Goal: Transaction & Acquisition: Book appointment/travel/reservation

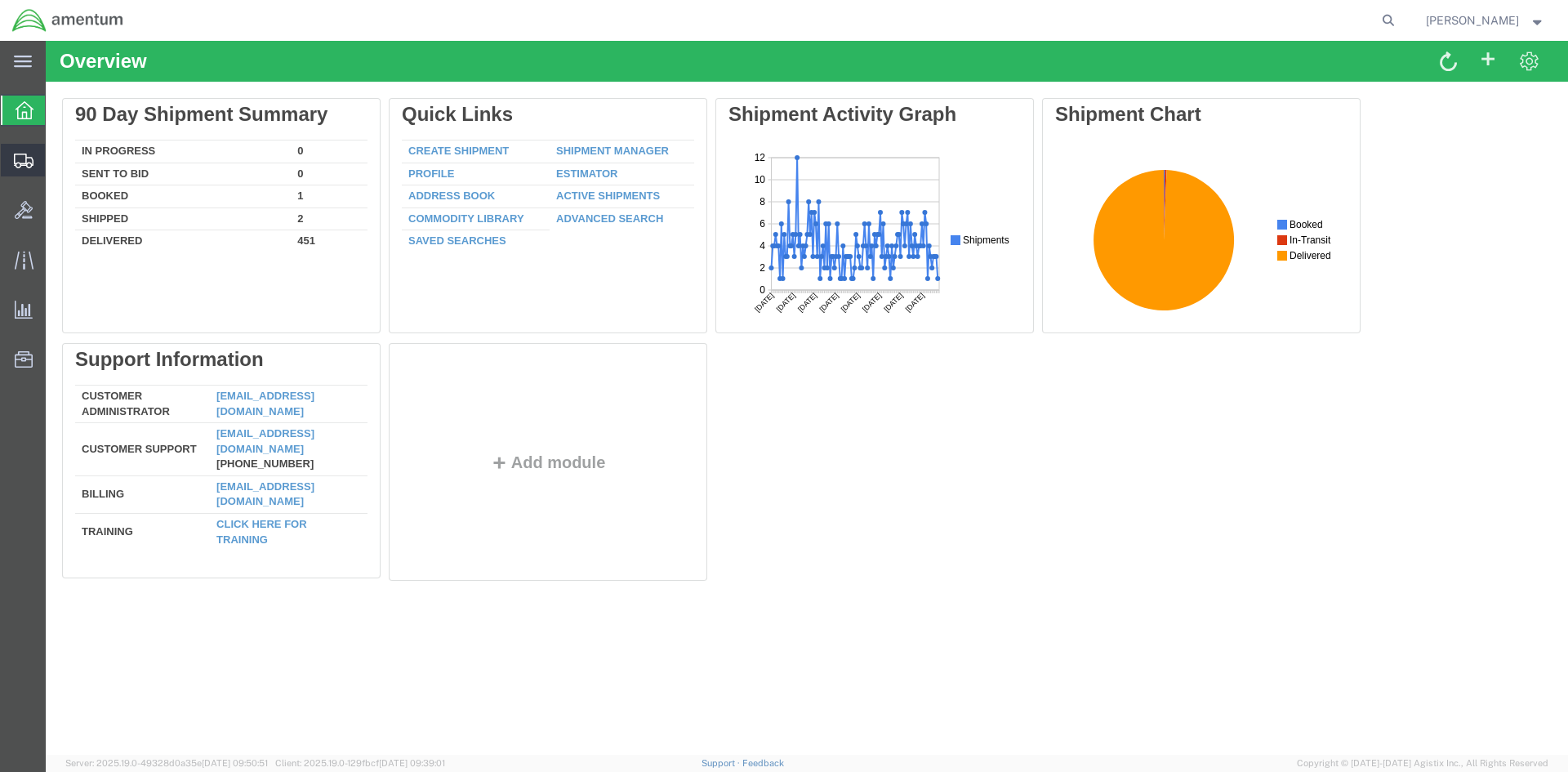
click at [0, 0] on span "Create Shipment" at bounding box center [0, 0] width 0 height 0
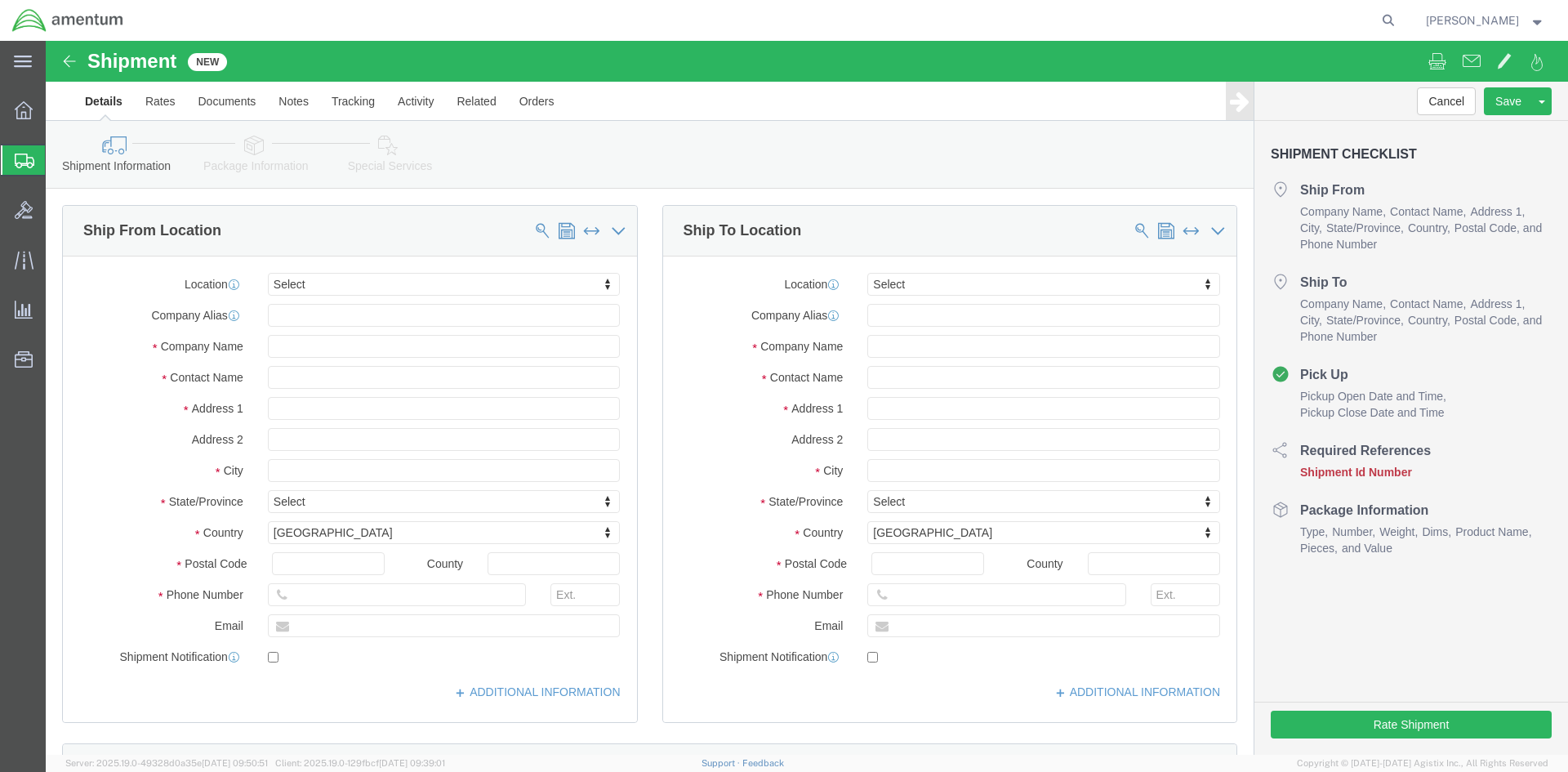
select select
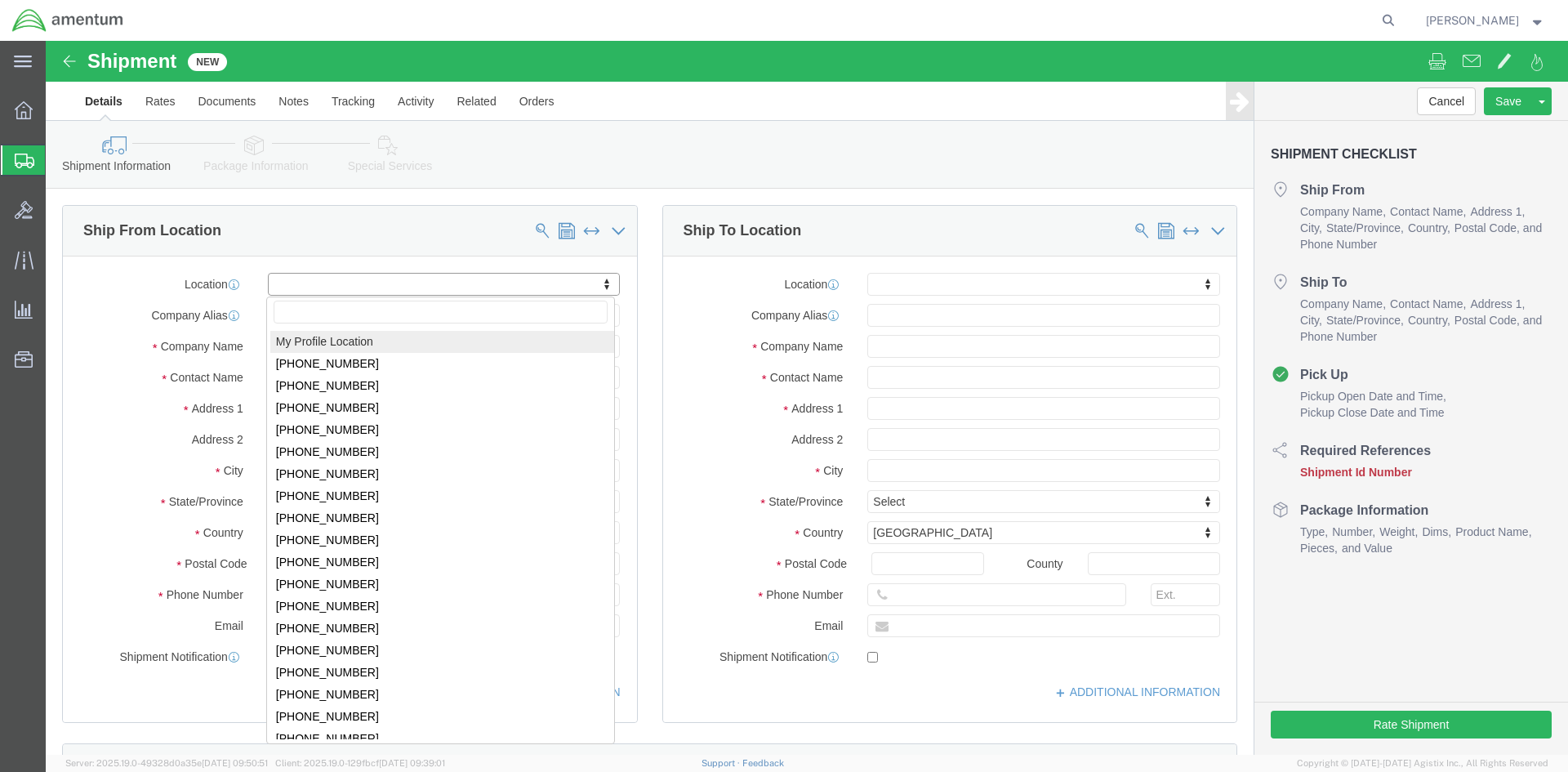
select select "MYPROFILE"
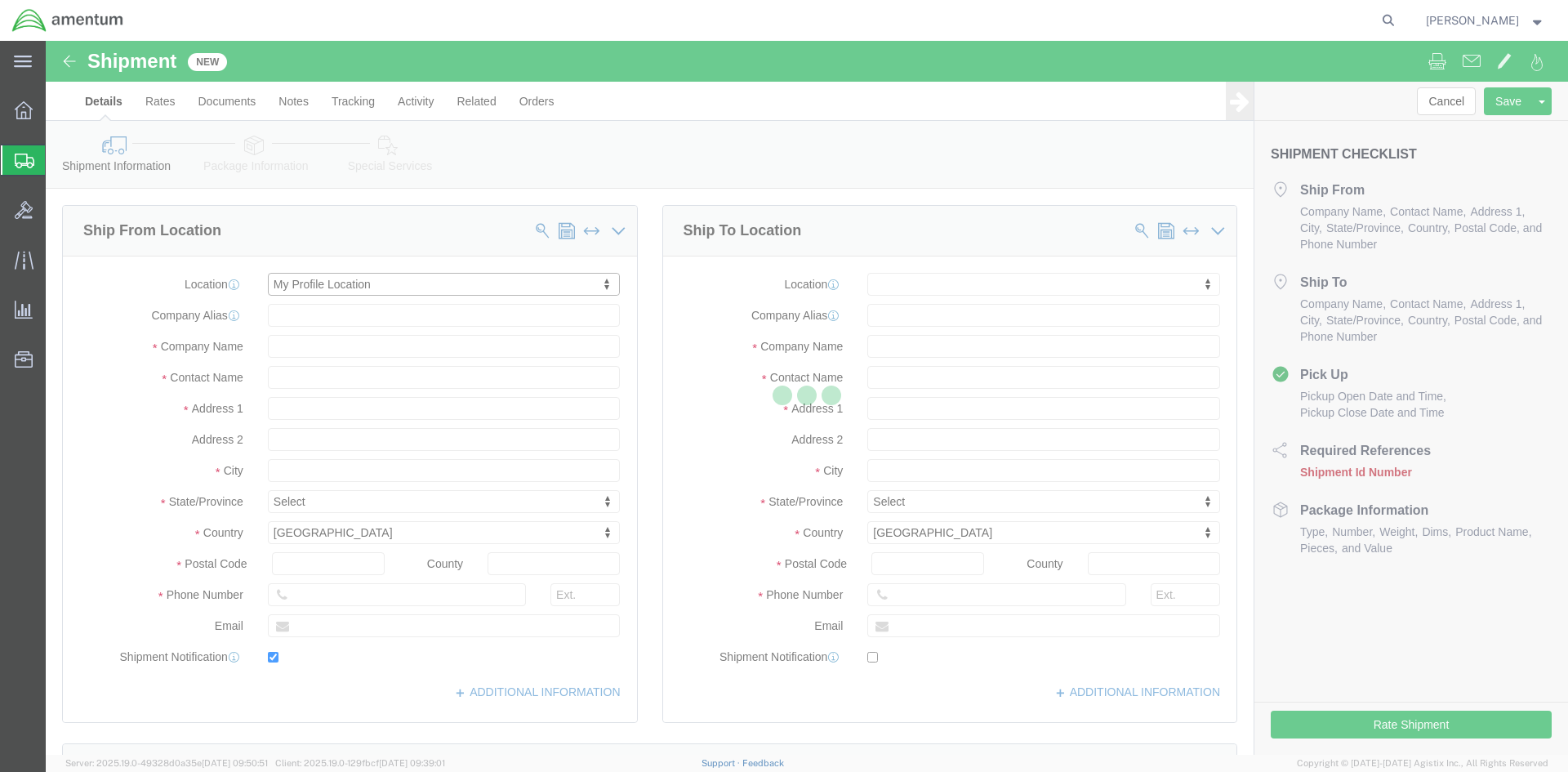
type input "[STREET_ADDRESS]"
type input "92154"
type input "[PHONE_NUMBER]"
type input "[PERSON_NAME][EMAIL_ADDRESS][PERSON_NAME][DOMAIN_NAME]"
checkbox input "true"
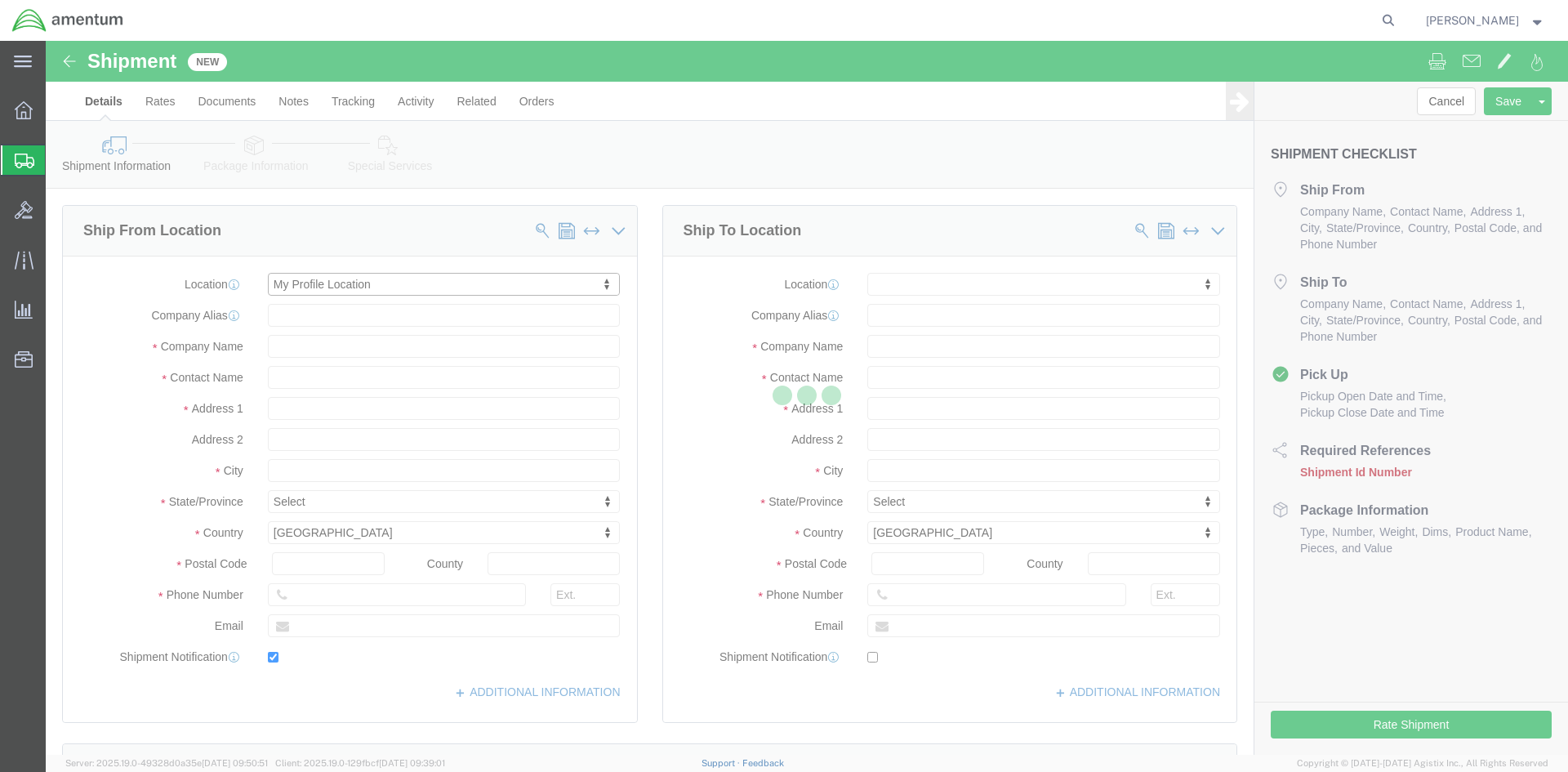
type input "Amentum Services, Inc."
type input "[PERSON_NAME]"
type input "[GEOGRAPHIC_DATA]"
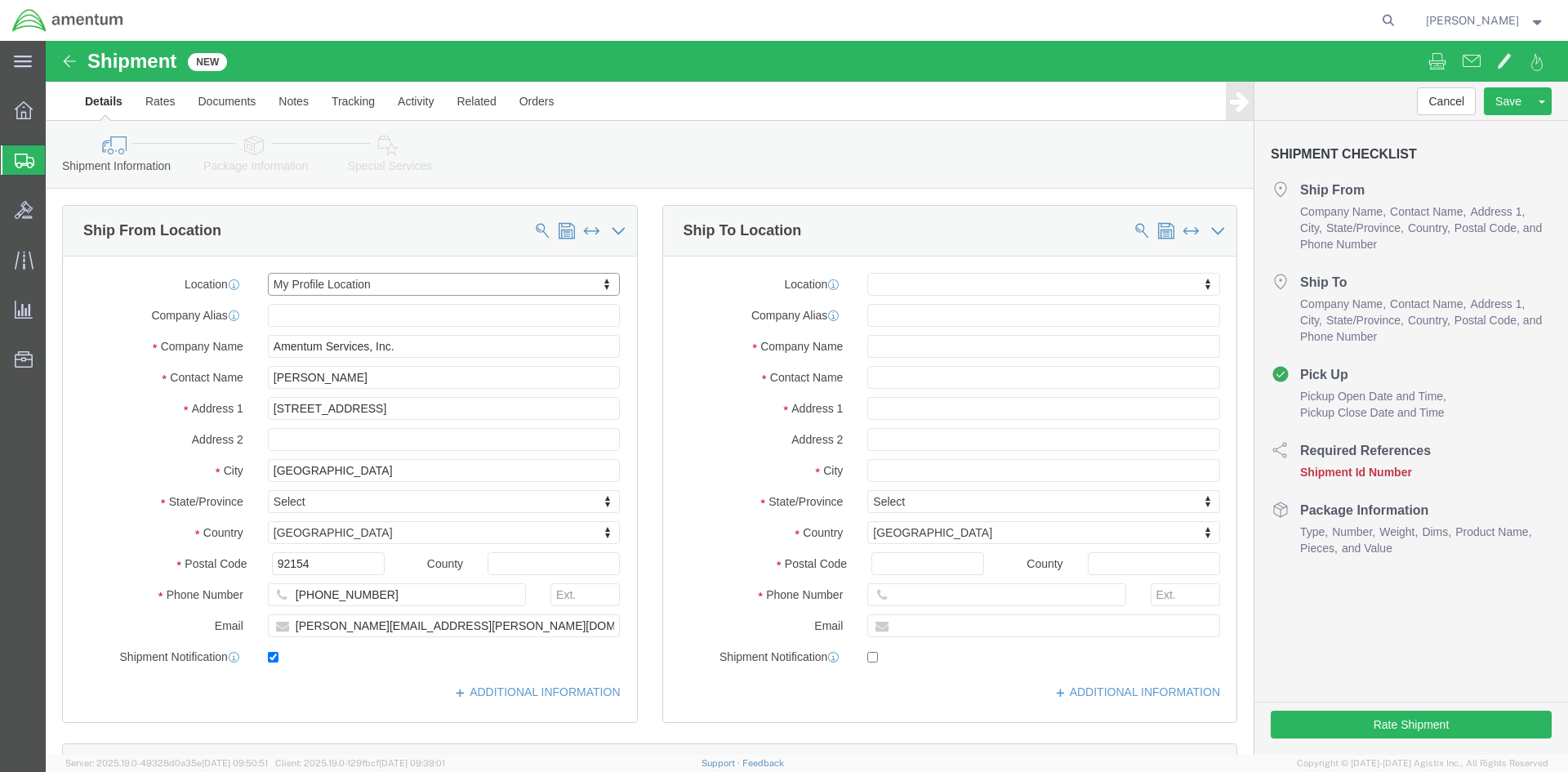
select select "CA"
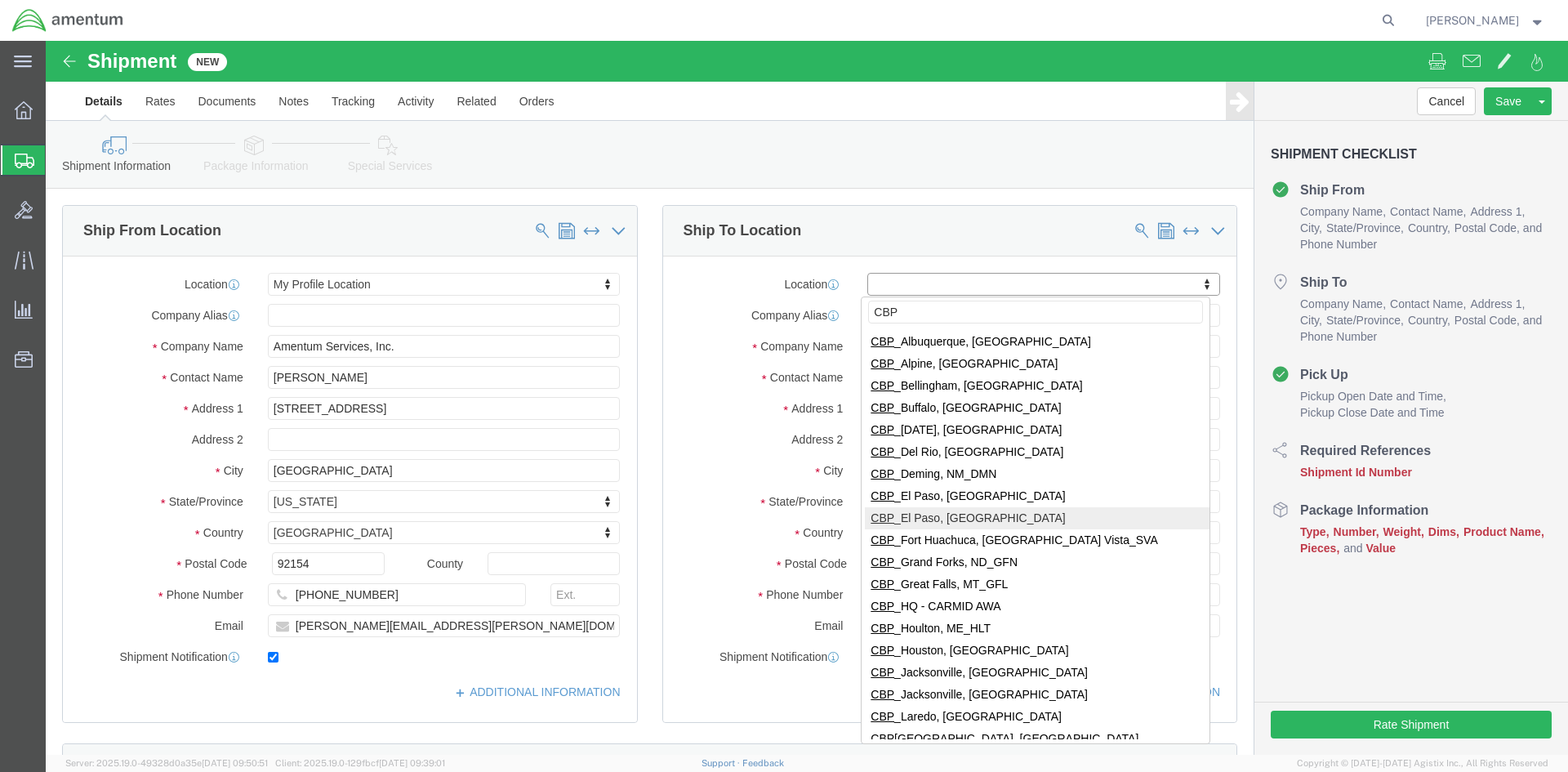
scroll to position [474, 0]
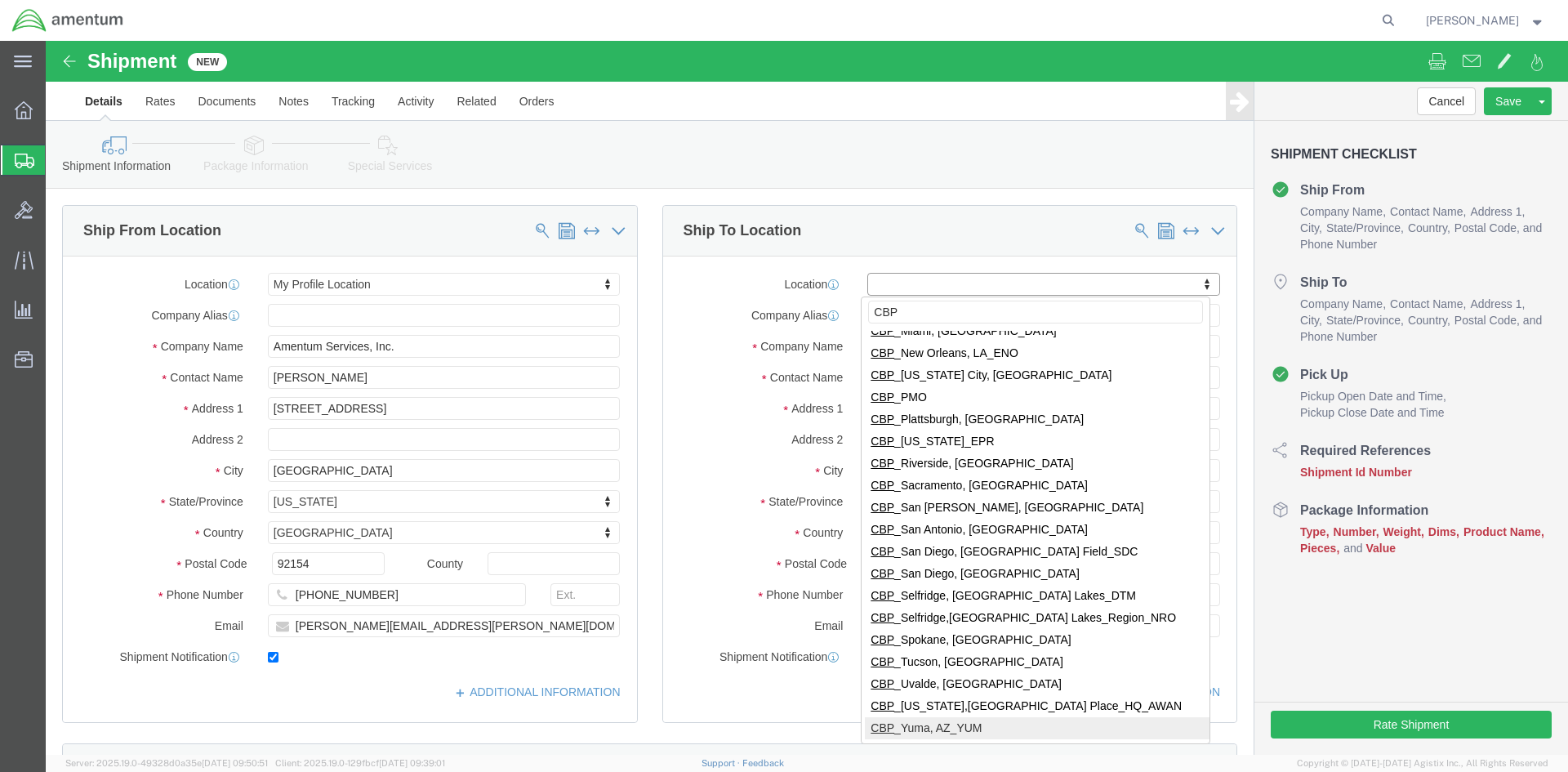
type input "CBP"
select select "49951"
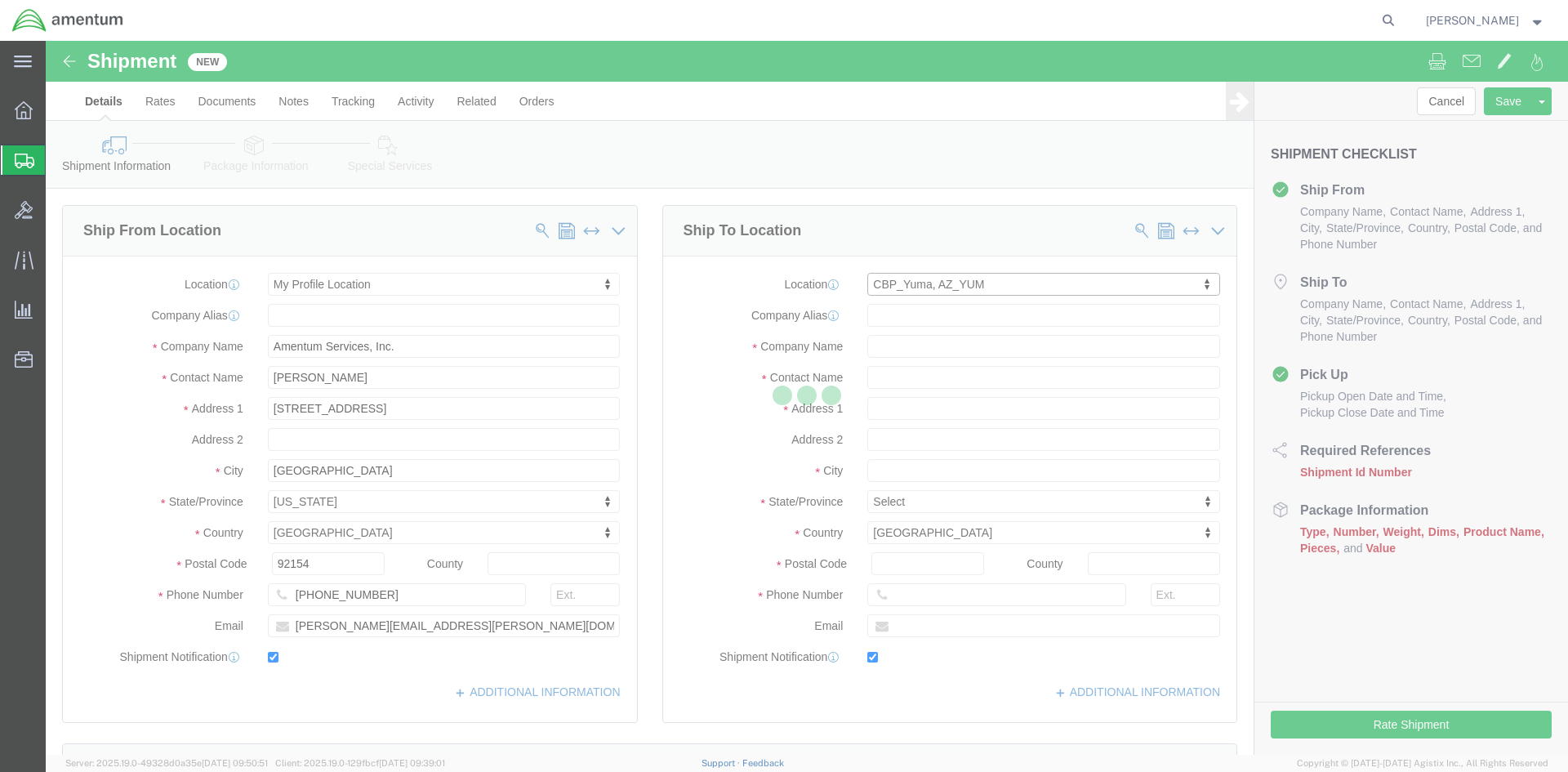
type input "[STREET_ADDRESS]"
type input "85365"
type input "[PHONE_NUMBER]"
type input "215"
type input "[PERSON_NAME][EMAIL_ADDRESS][PERSON_NAME][DOMAIN_NAME]"
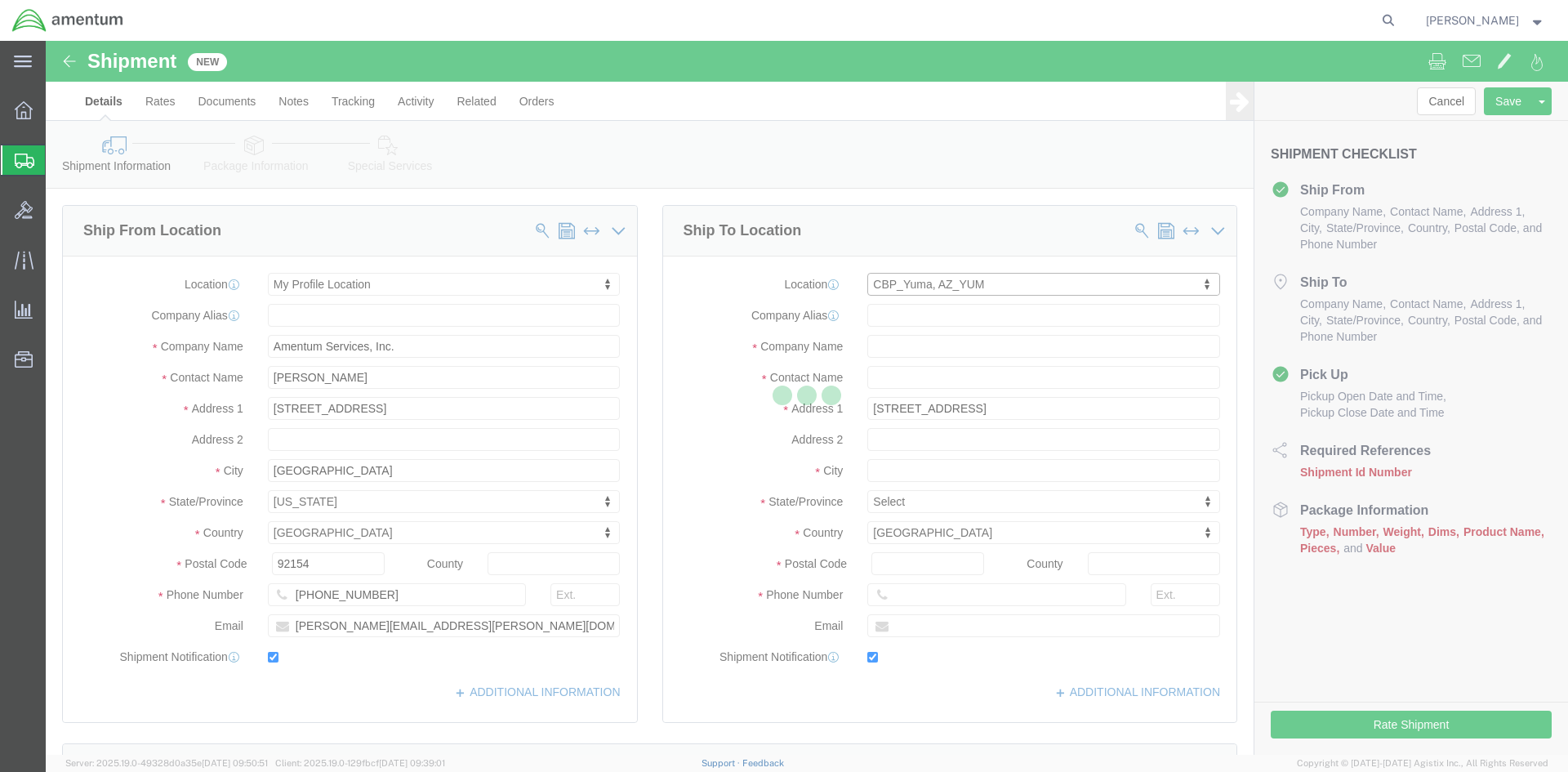
checkbox input "true"
type input "Amentum Services, Inc"
type input "[PERSON_NAME]"
type input "Yuma"
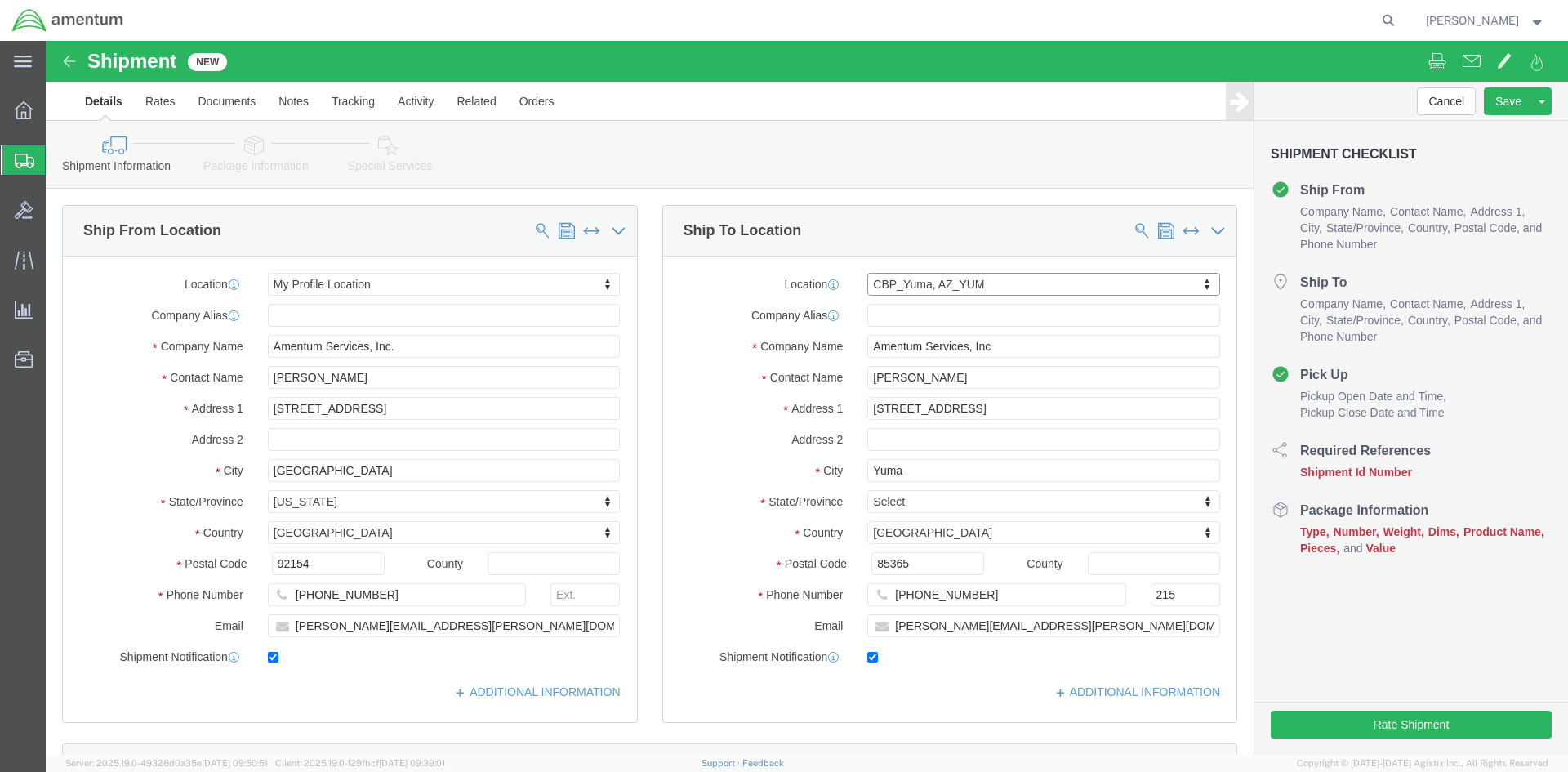
select select "AZ"
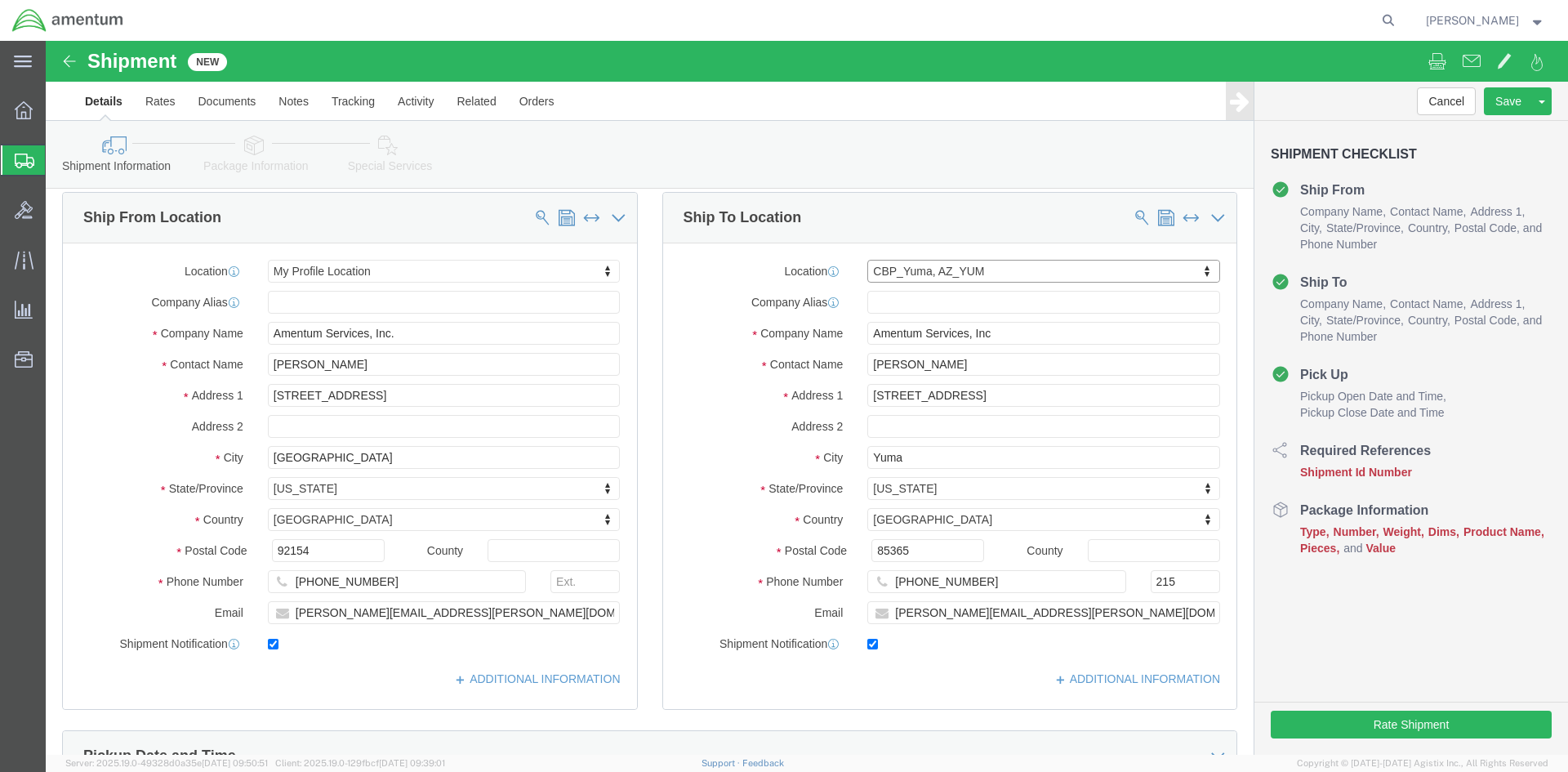
scroll to position [572, 0]
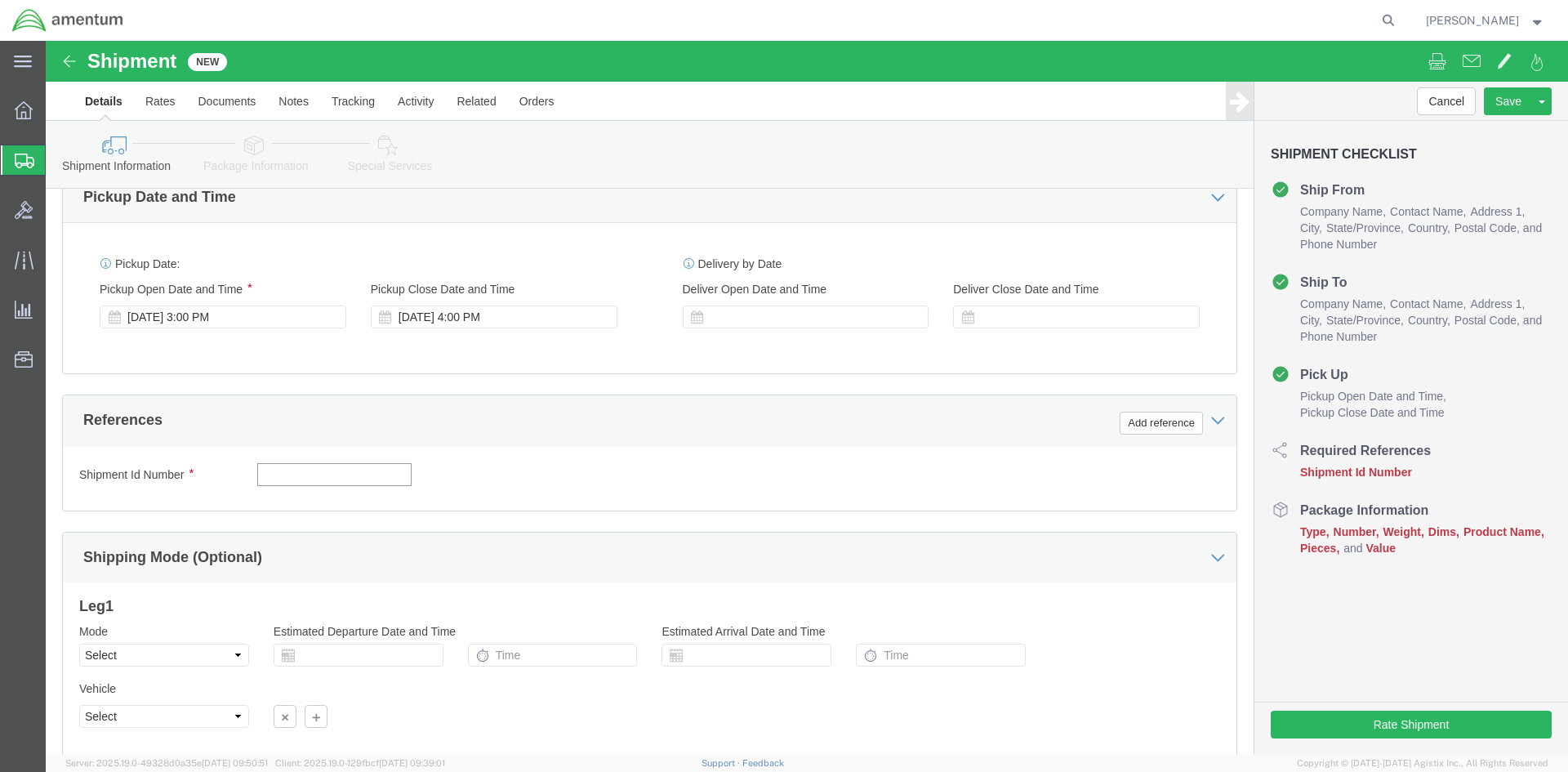
click input "text"
type input "TOOL LOAN"
click button "Add reference"
click select "Select Account Type Activity ID Airline Appointment Number ASN Batch Request # …"
select select "DEPT"
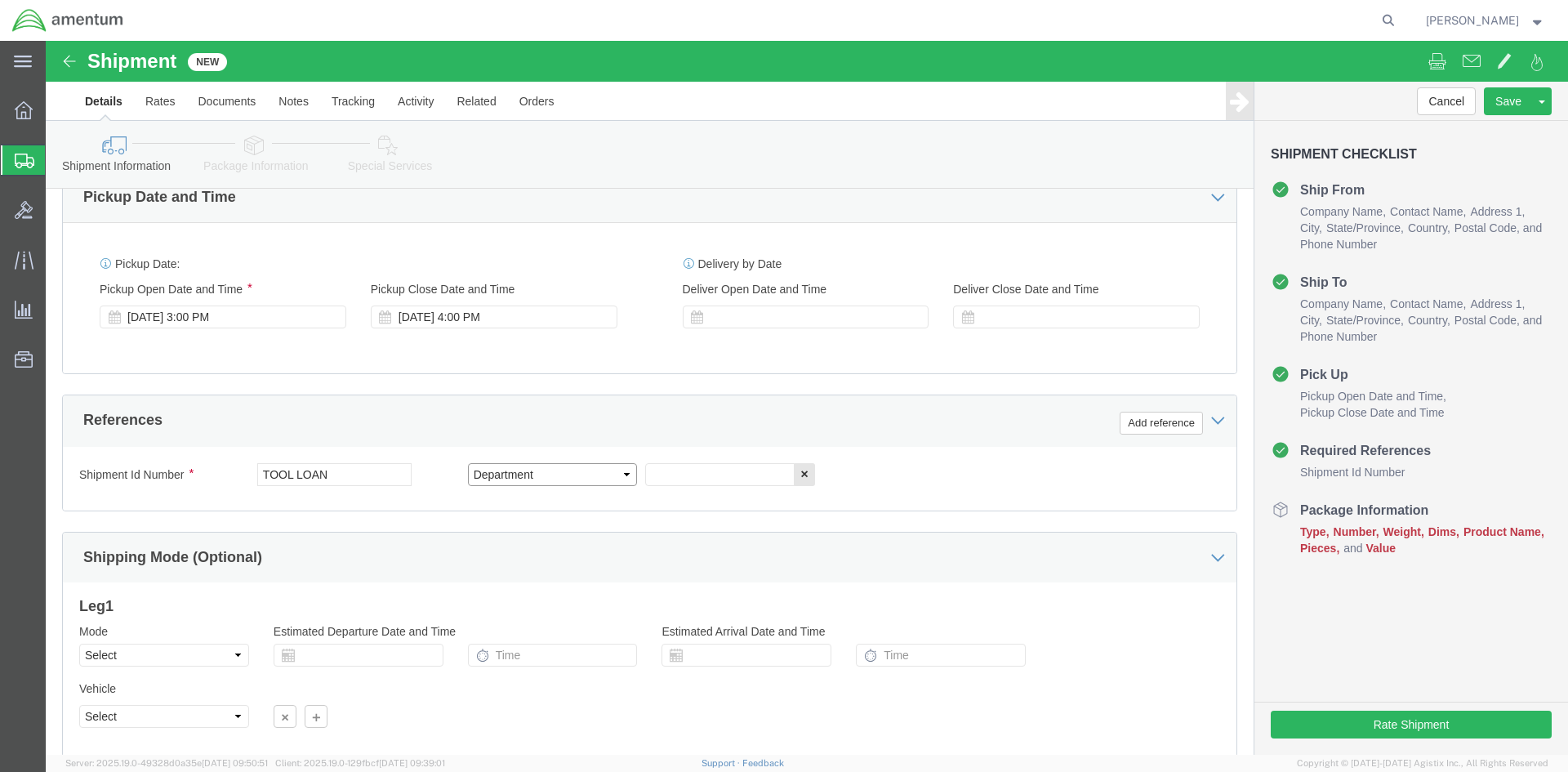
click select "Select Account Type Activity ID Airline Appointment Number ASN Batch Request # …"
click div "Shipment Id Number TOOL LOAN Select Account Type Activity ID Airline Appointmen…"
click input "text"
type input "CBP"
click button "Add reference"
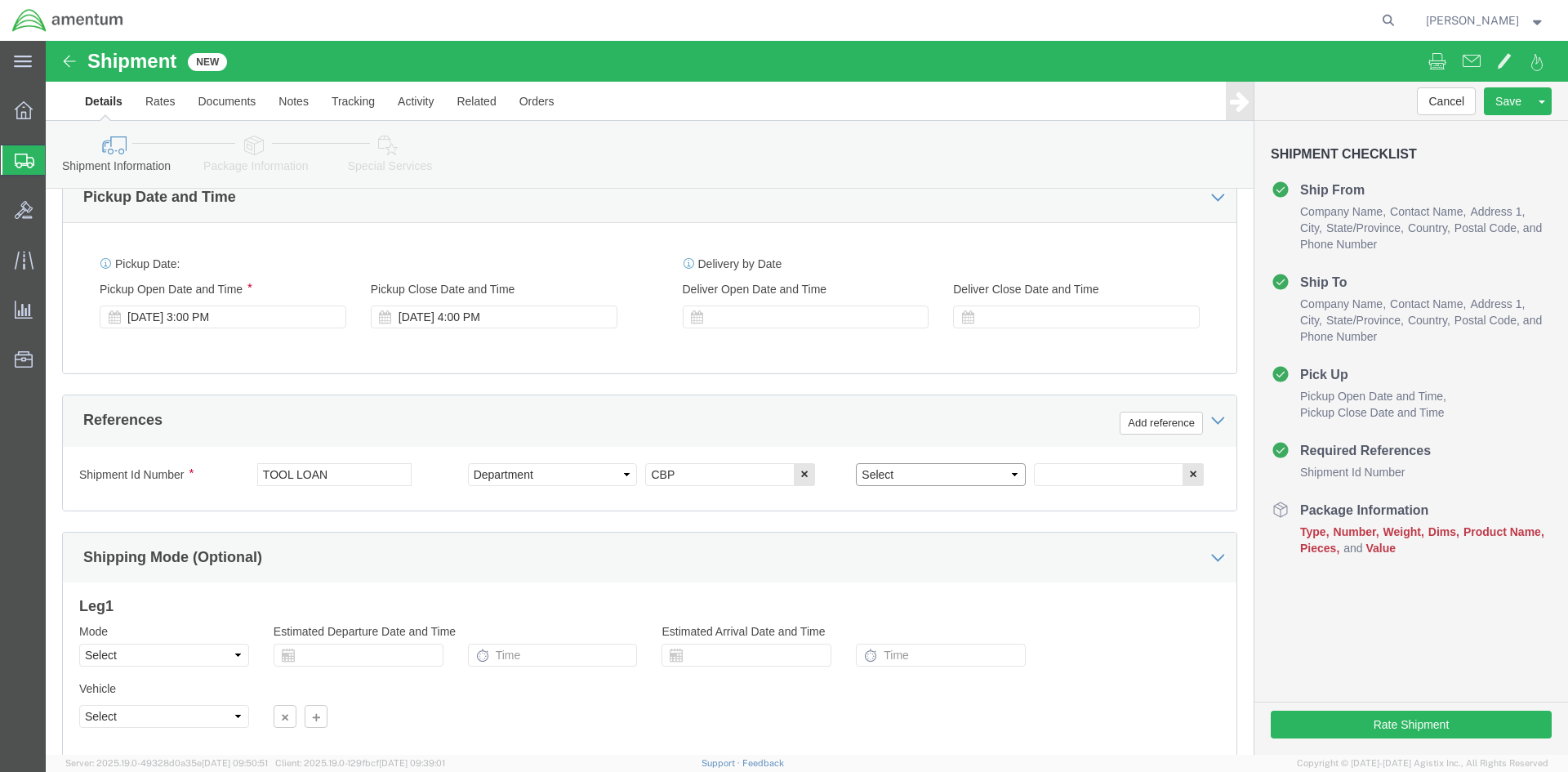
click select "Select Account Type Activity ID Airline Appointment Number ASN Batch Request # …"
select select "PROJNUM"
click select "Select Account Type Activity ID Airline Appointment Number ASN Batch Request # …"
click input "text"
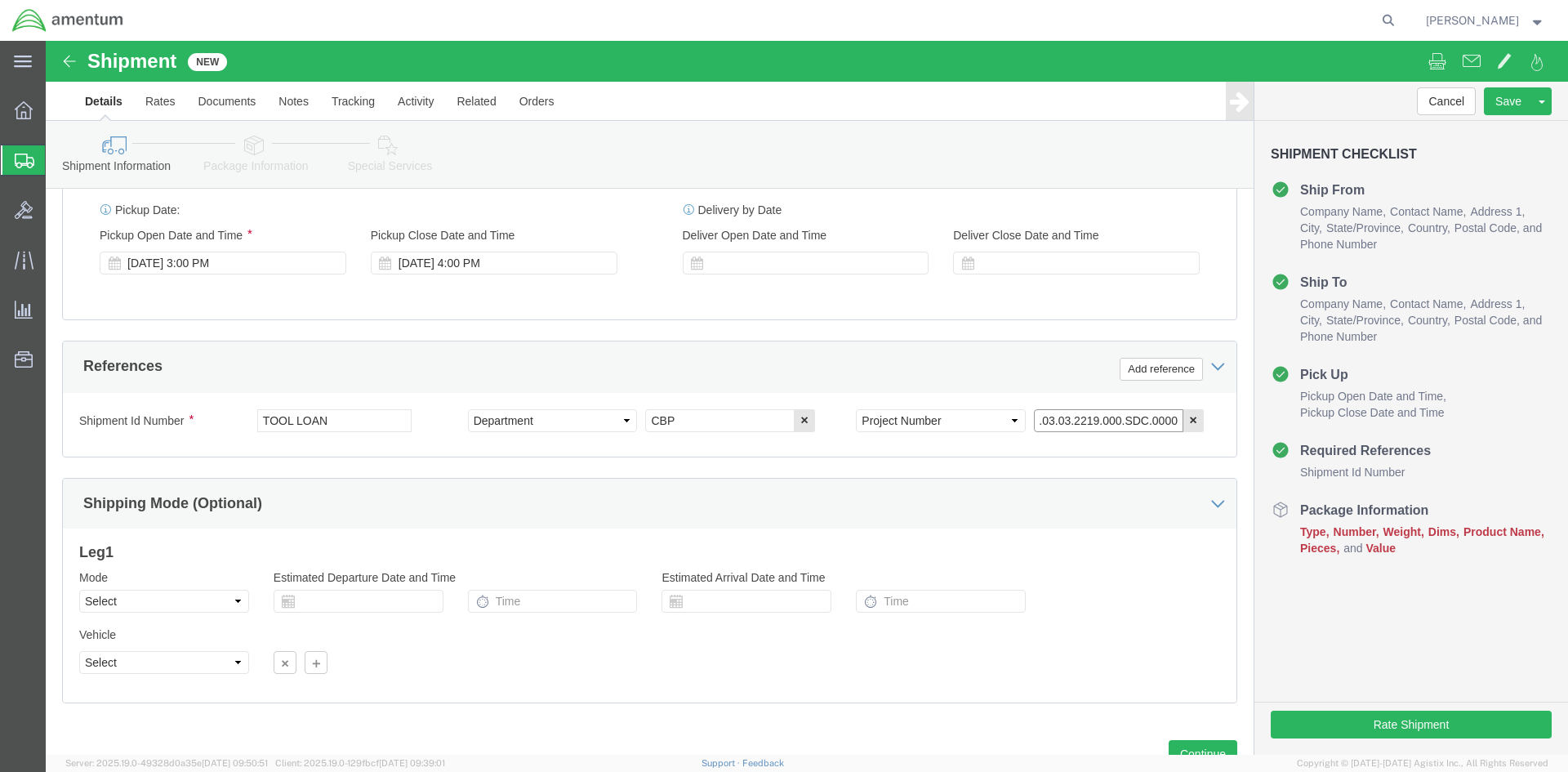
scroll to position [688, 0]
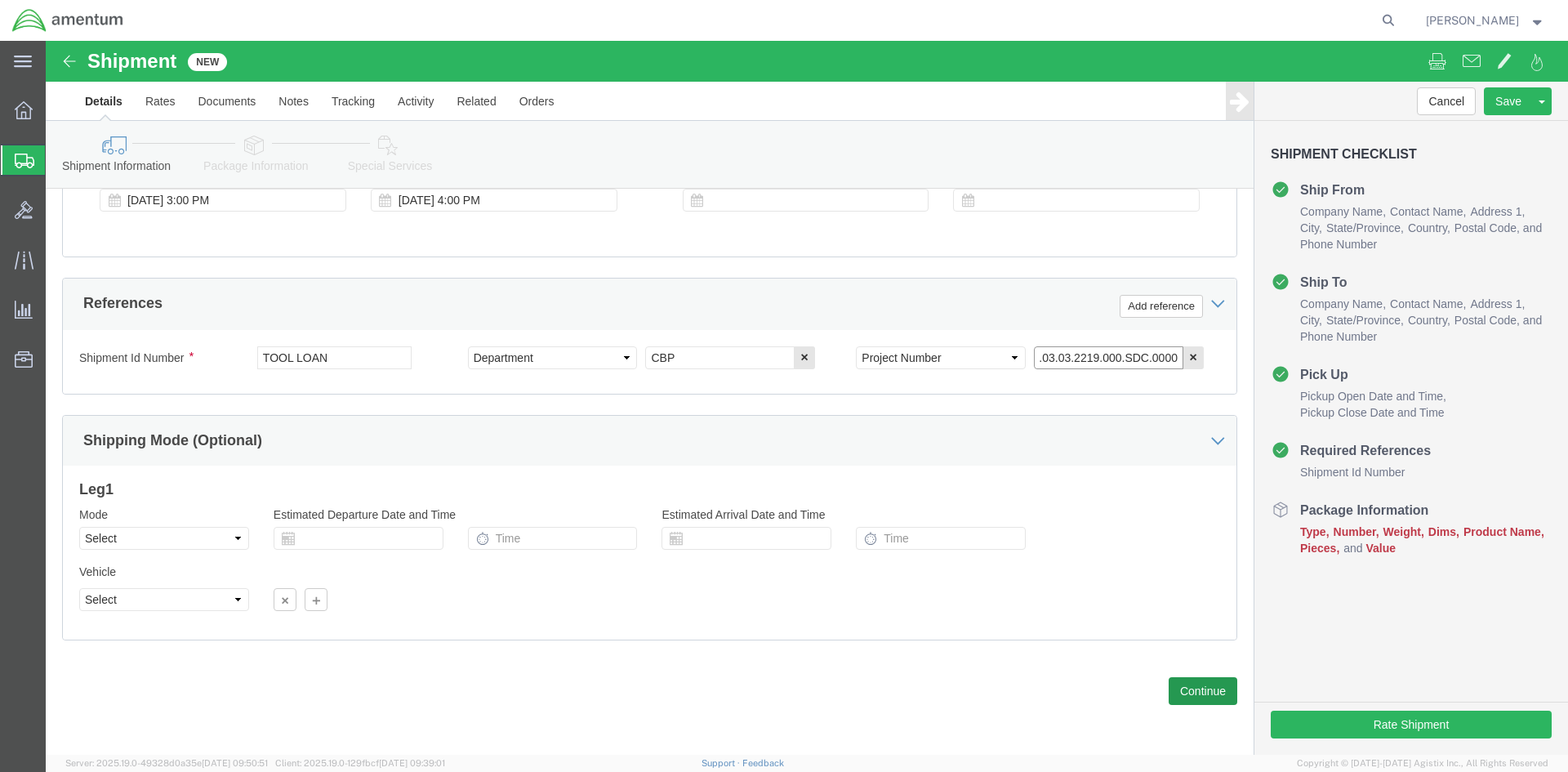
type input "6118.03.03.2219.000.SDC.0000"
click button "Continue"
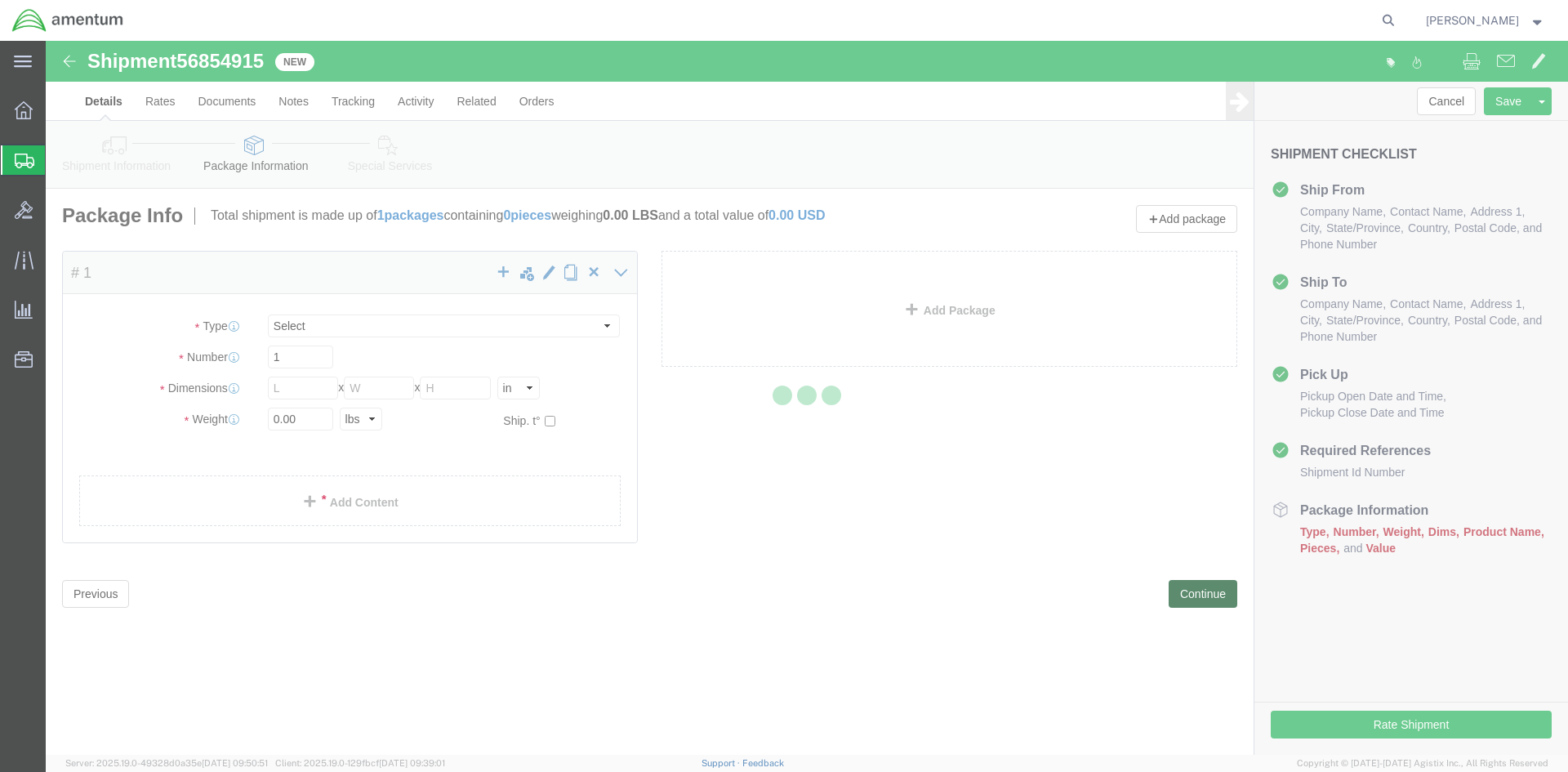
select select "CBOX"
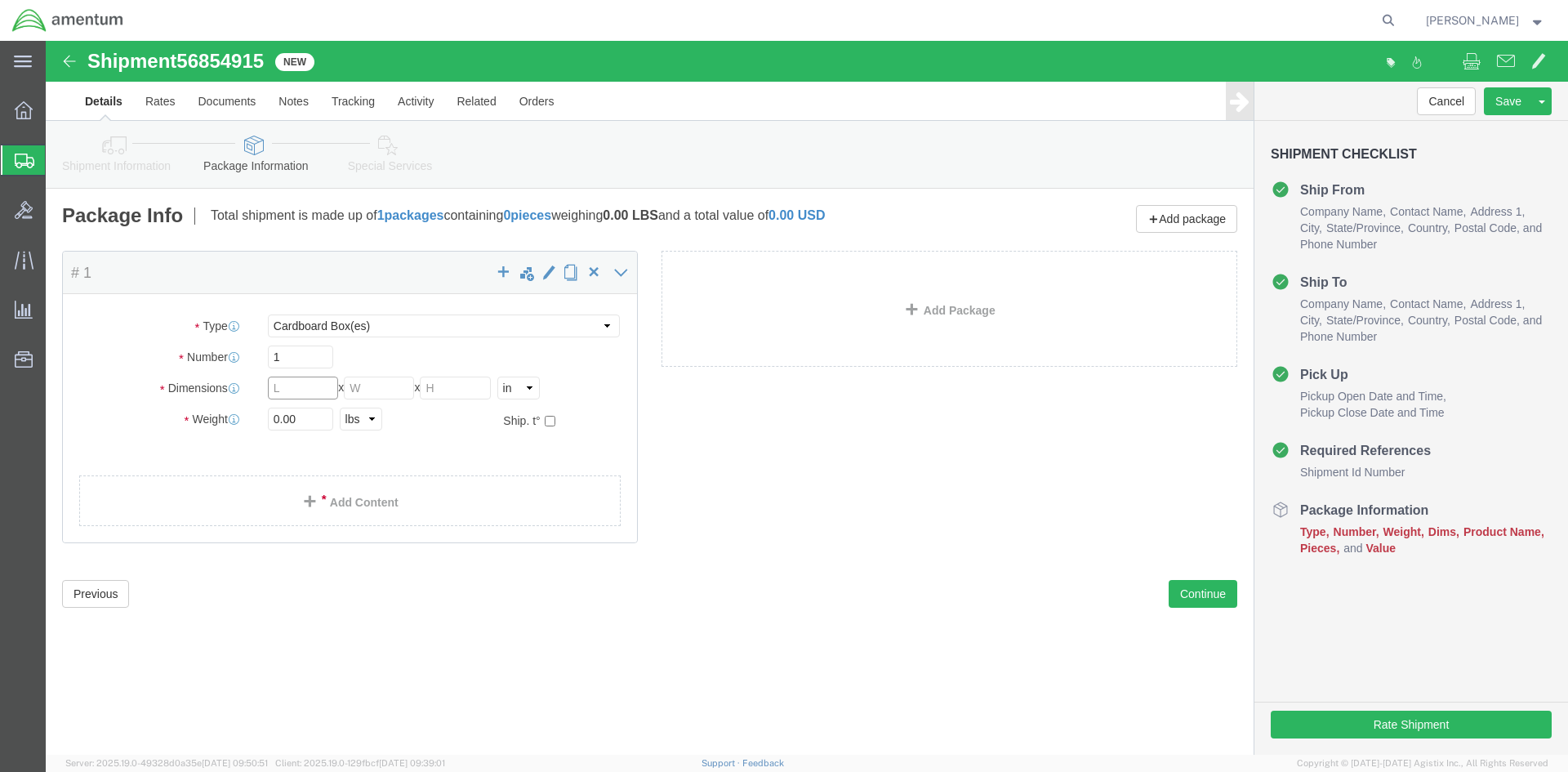
click input "text"
type input "24"
type input "13"
type input "31"
type input "28"
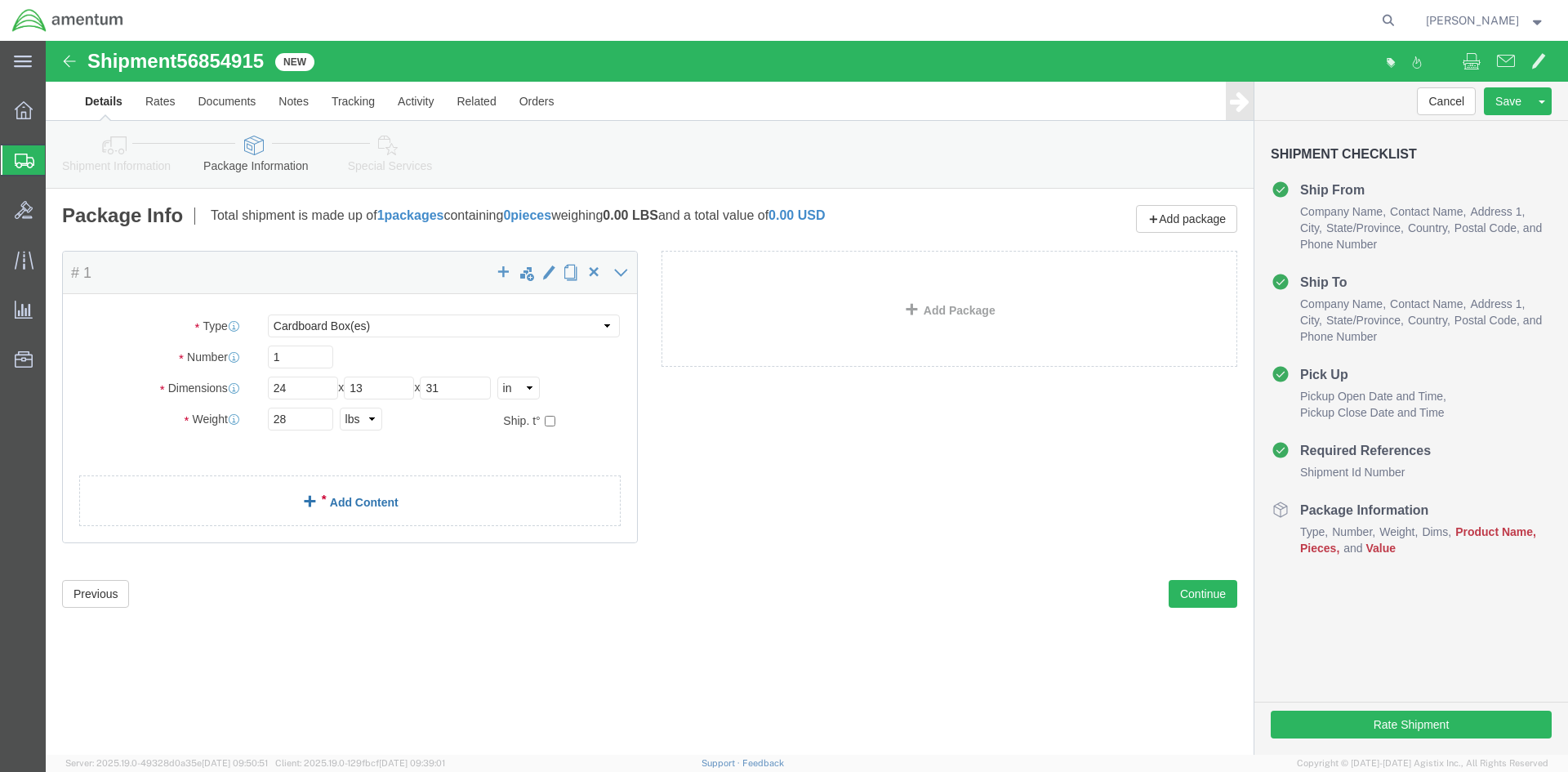
click link "Add Content"
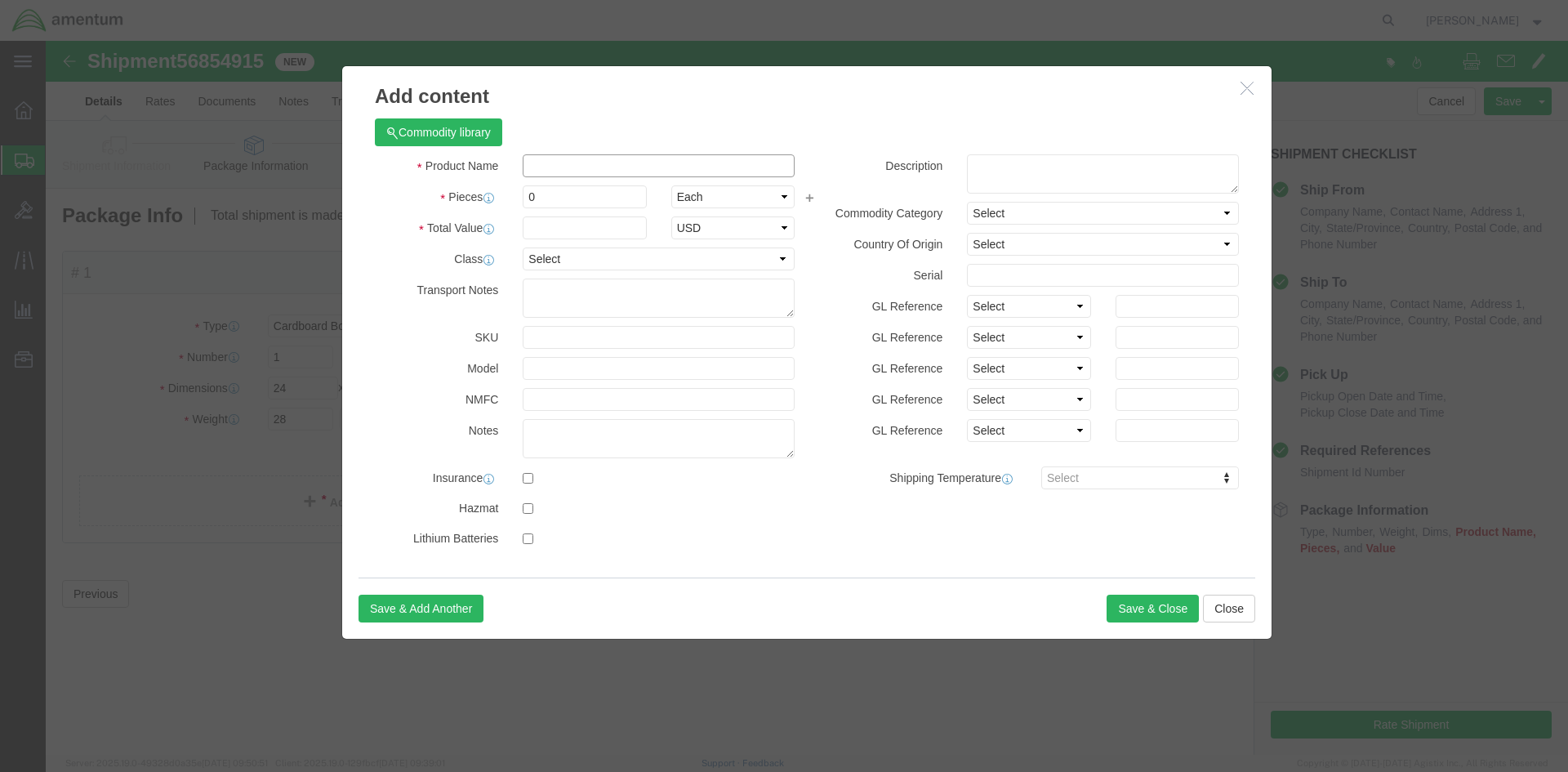
click input "text"
type input "HYDRAULIC KIT"
type input "1"
type input "2500.00"
click button "Save & Close"
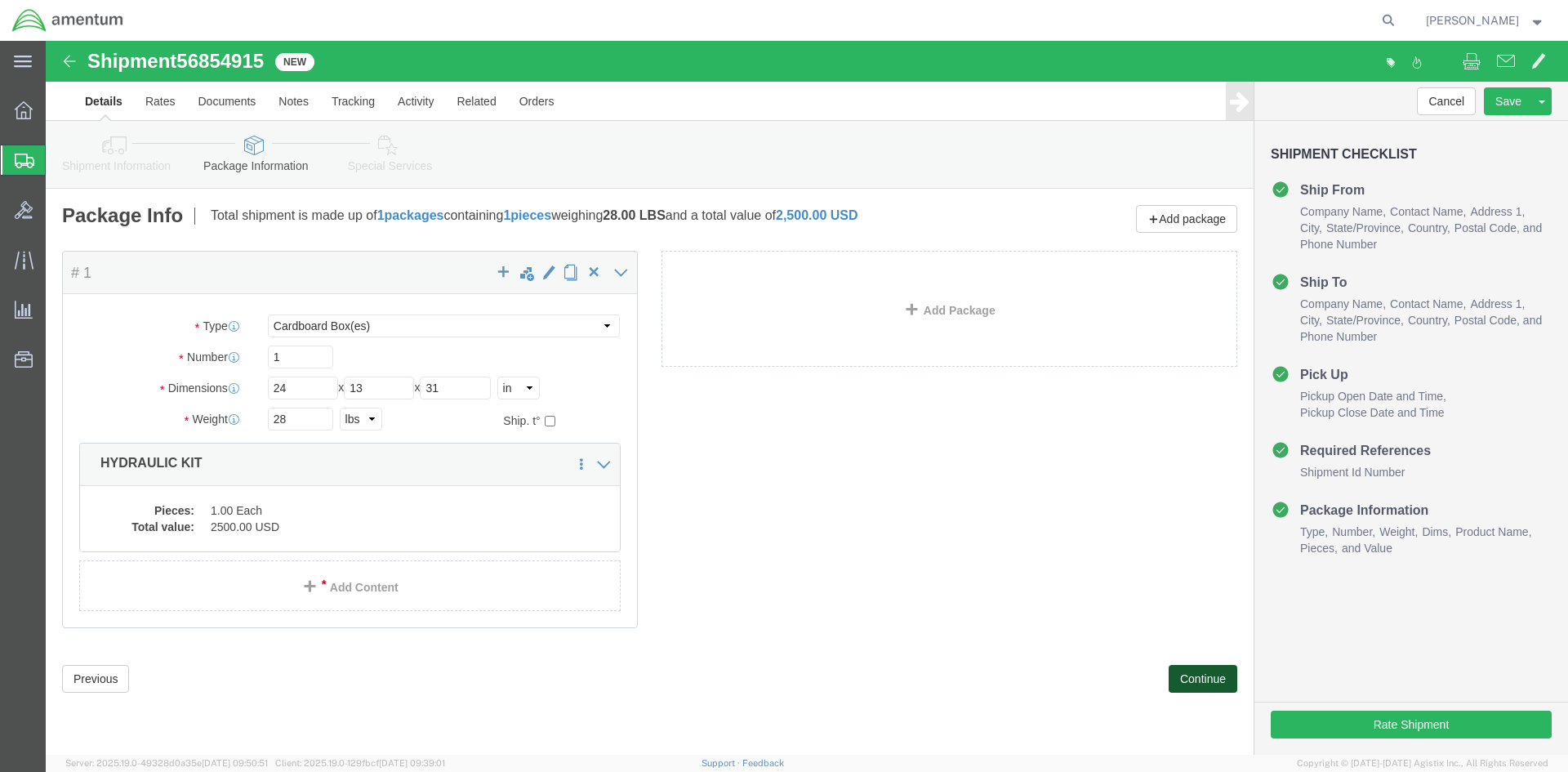
click button "Continue"
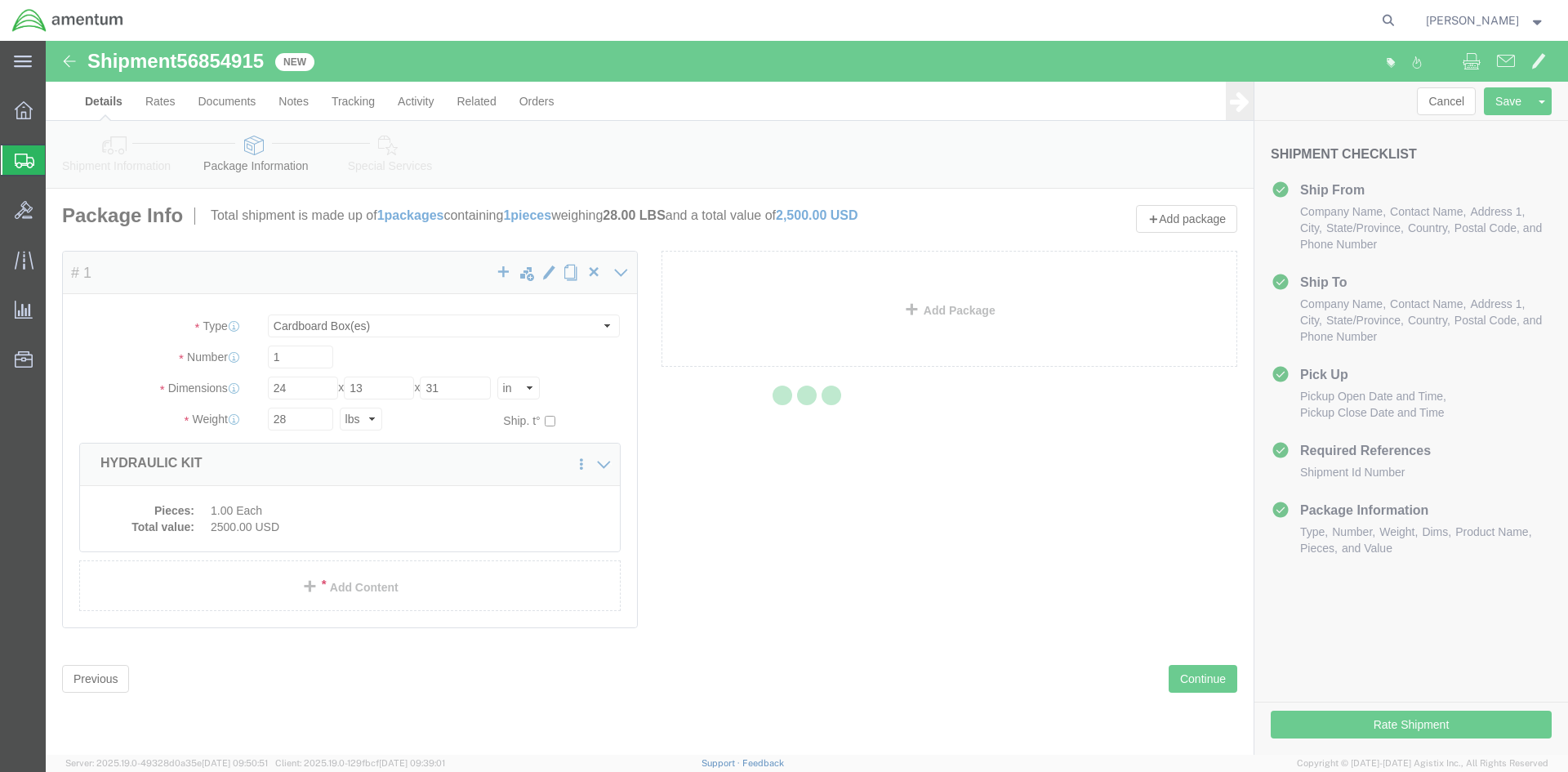
select select
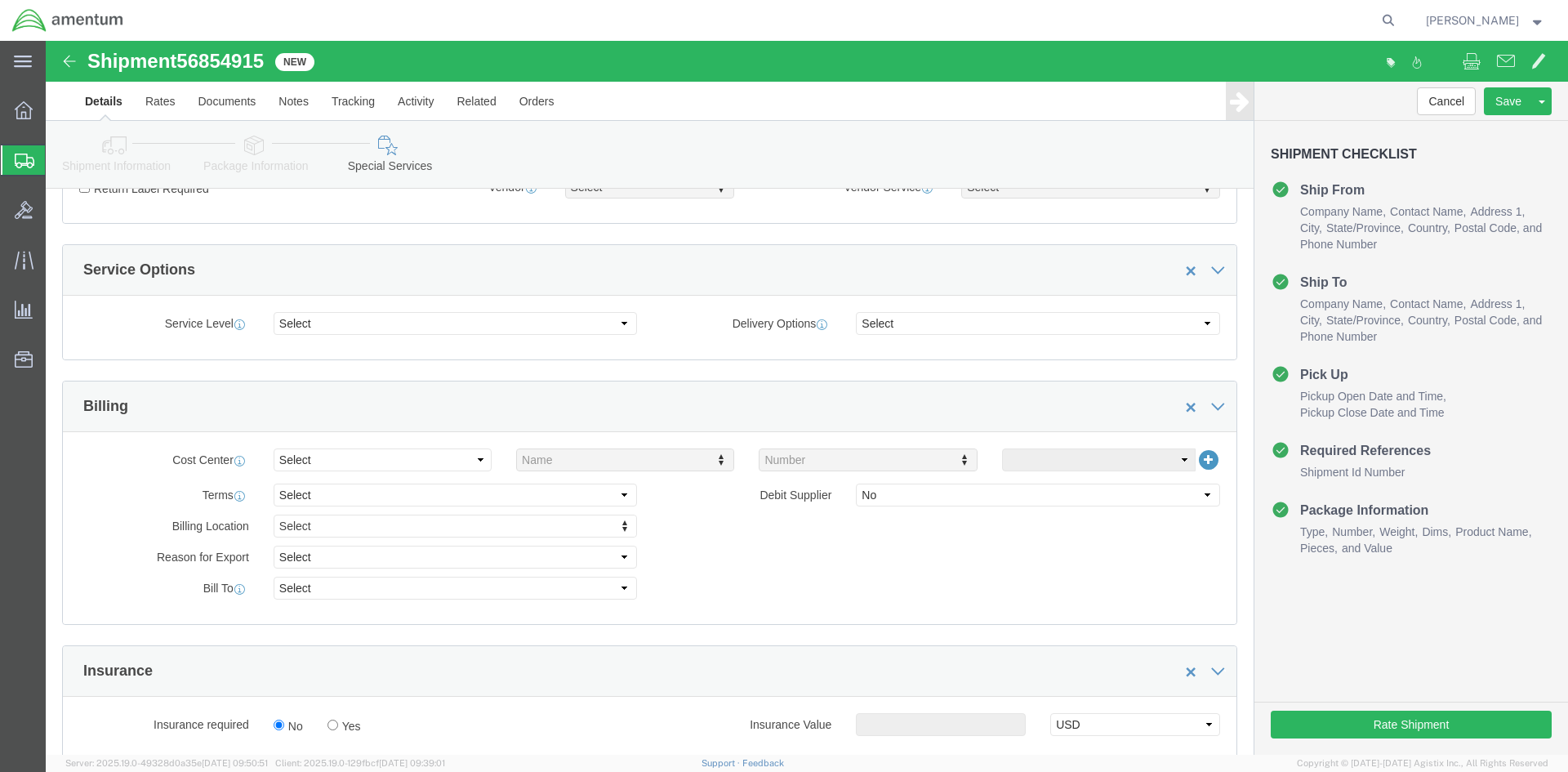
scroll to position [736, 0]
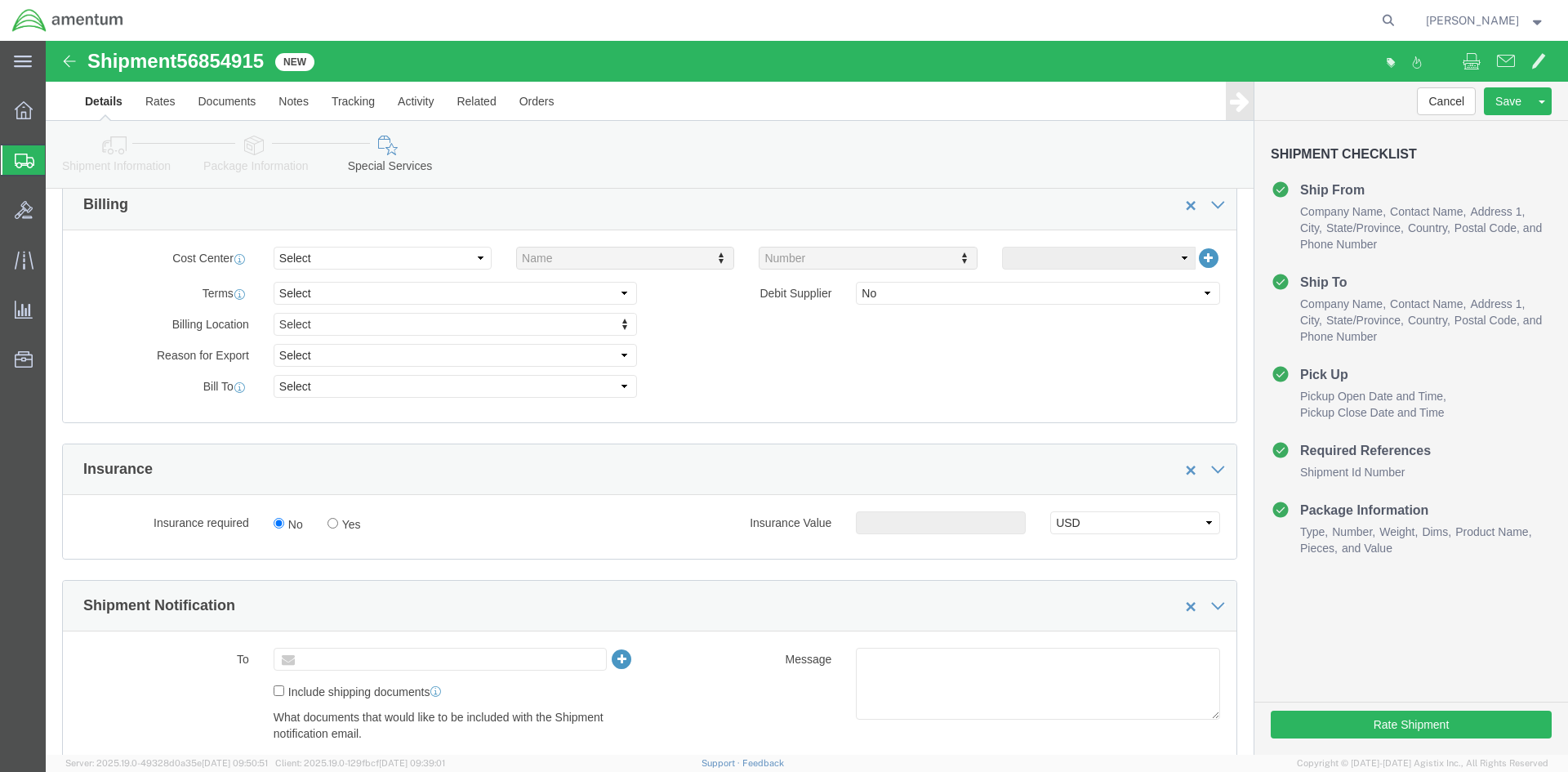
click input "text"
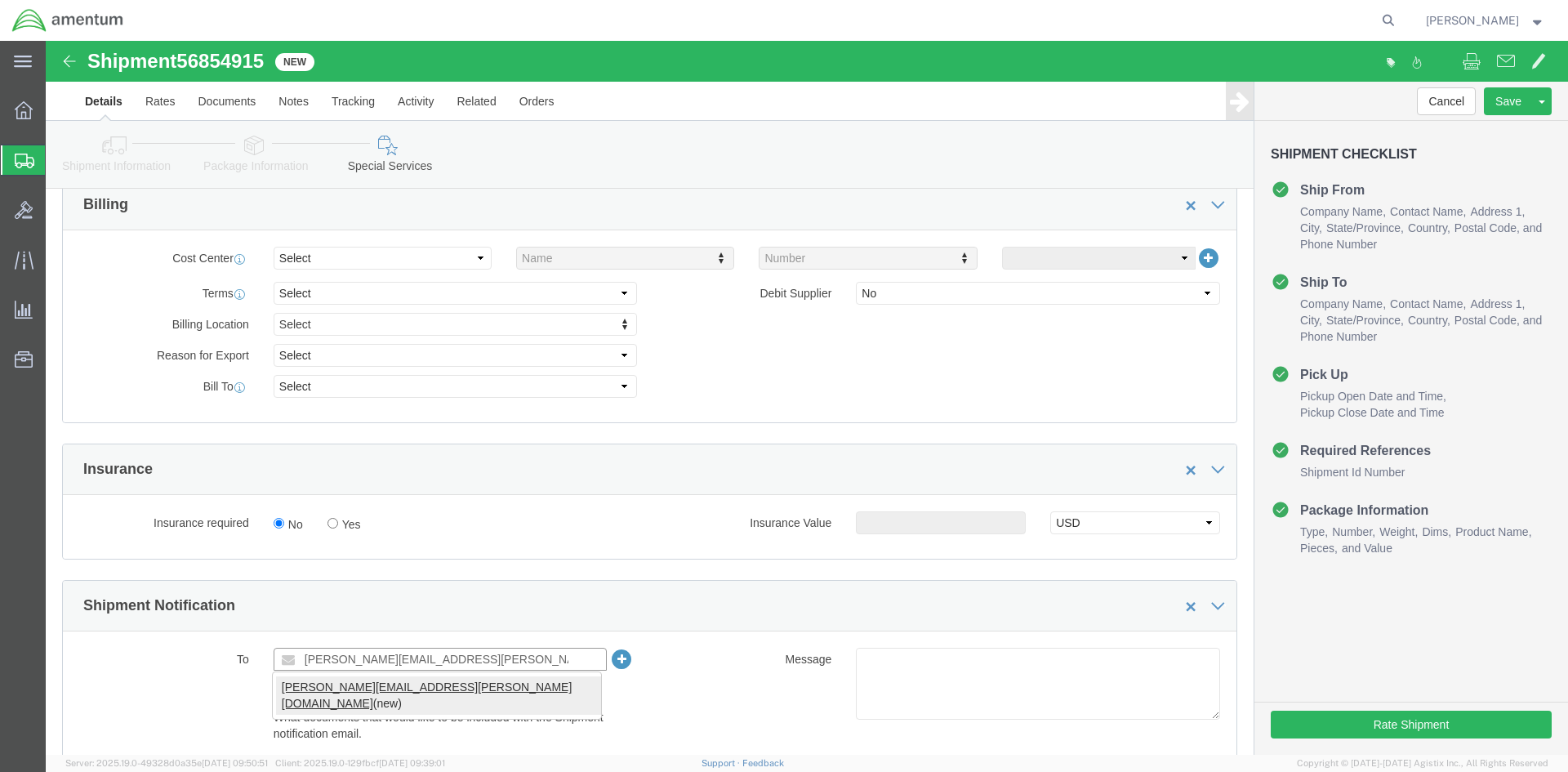
type input "[PERSON_NAME][EMAIL_ADDRESS][PERSON_NAME][DOMAIN_NAME]"
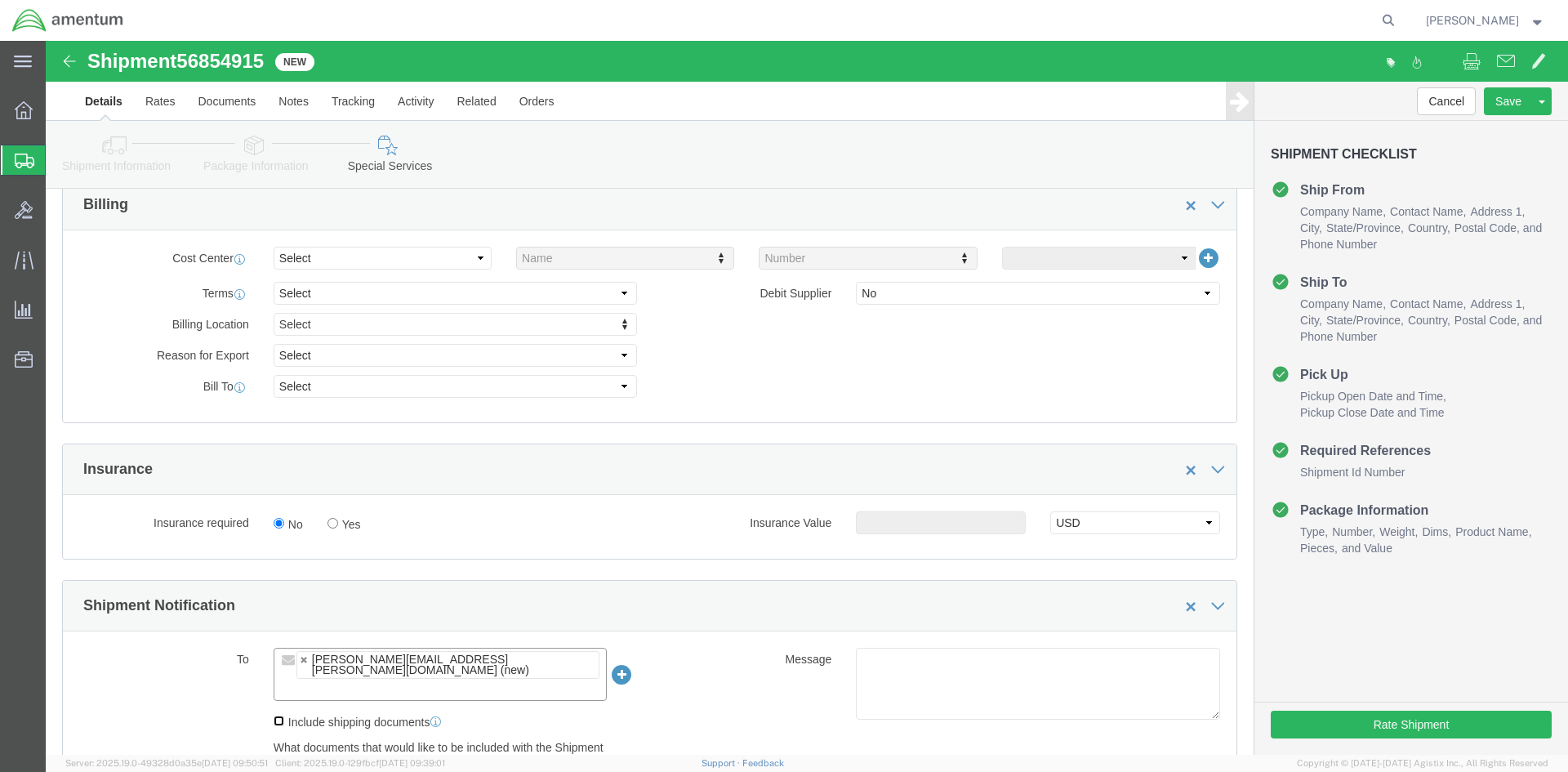
click input "Include shipping documents"
checkbox input "true"
click button "Rate Shipment"
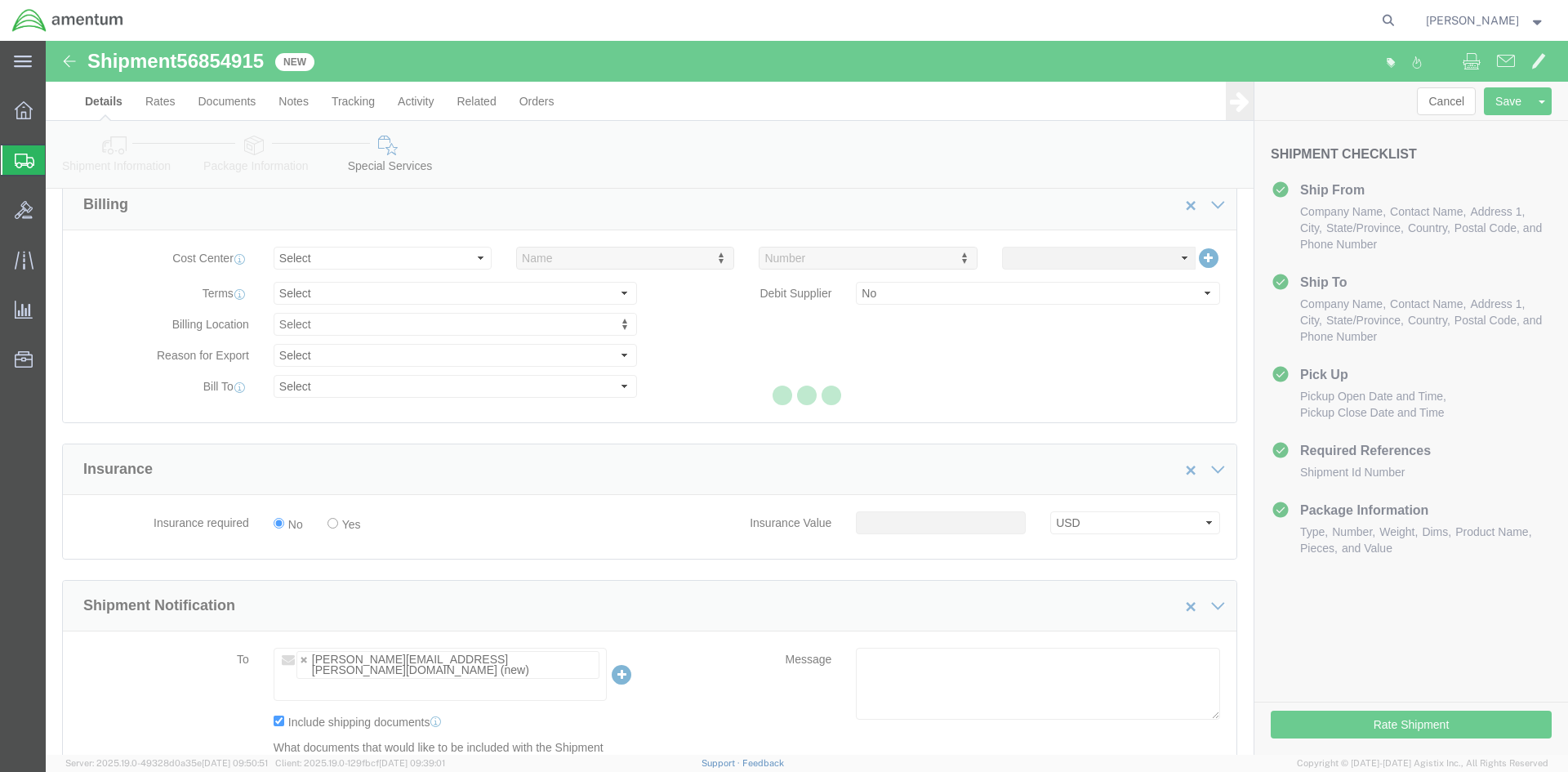
select select "49947"
select select "49951"
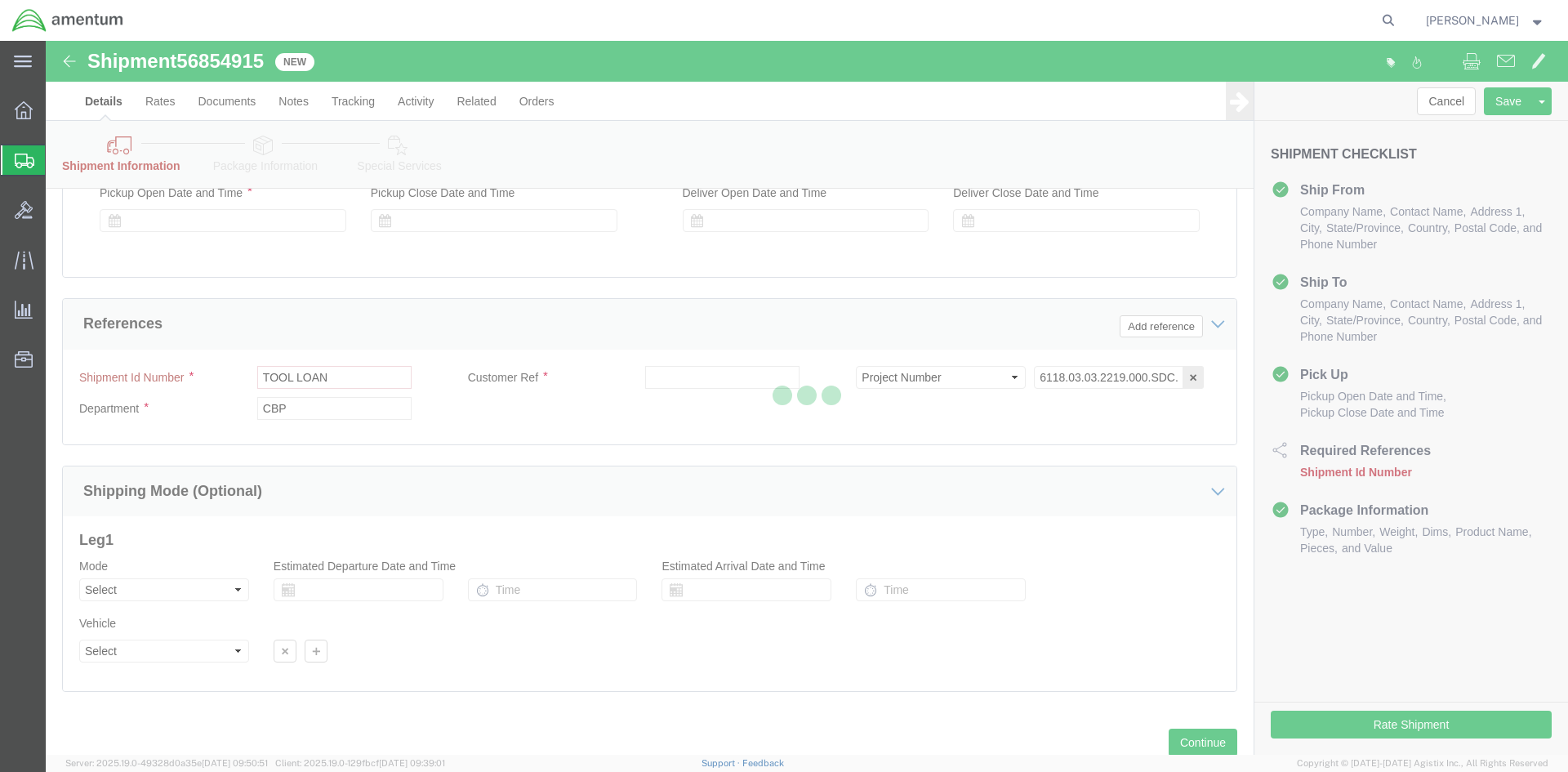
scroll to position [787, 0]
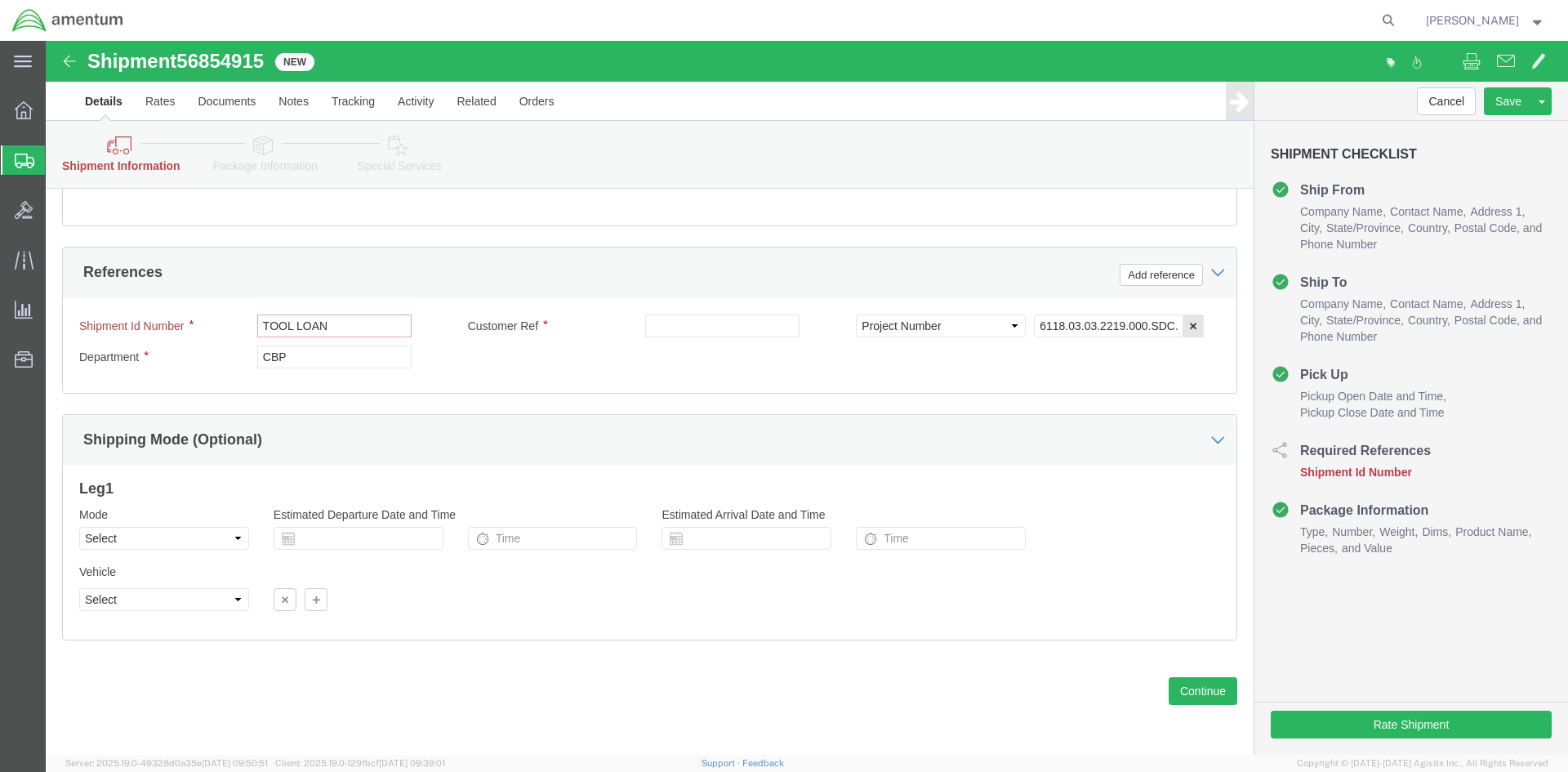
click input "TOOL LOAN"
click div "Shipment Id Number TOOL LOAN"
click input "TOOL LOAN"
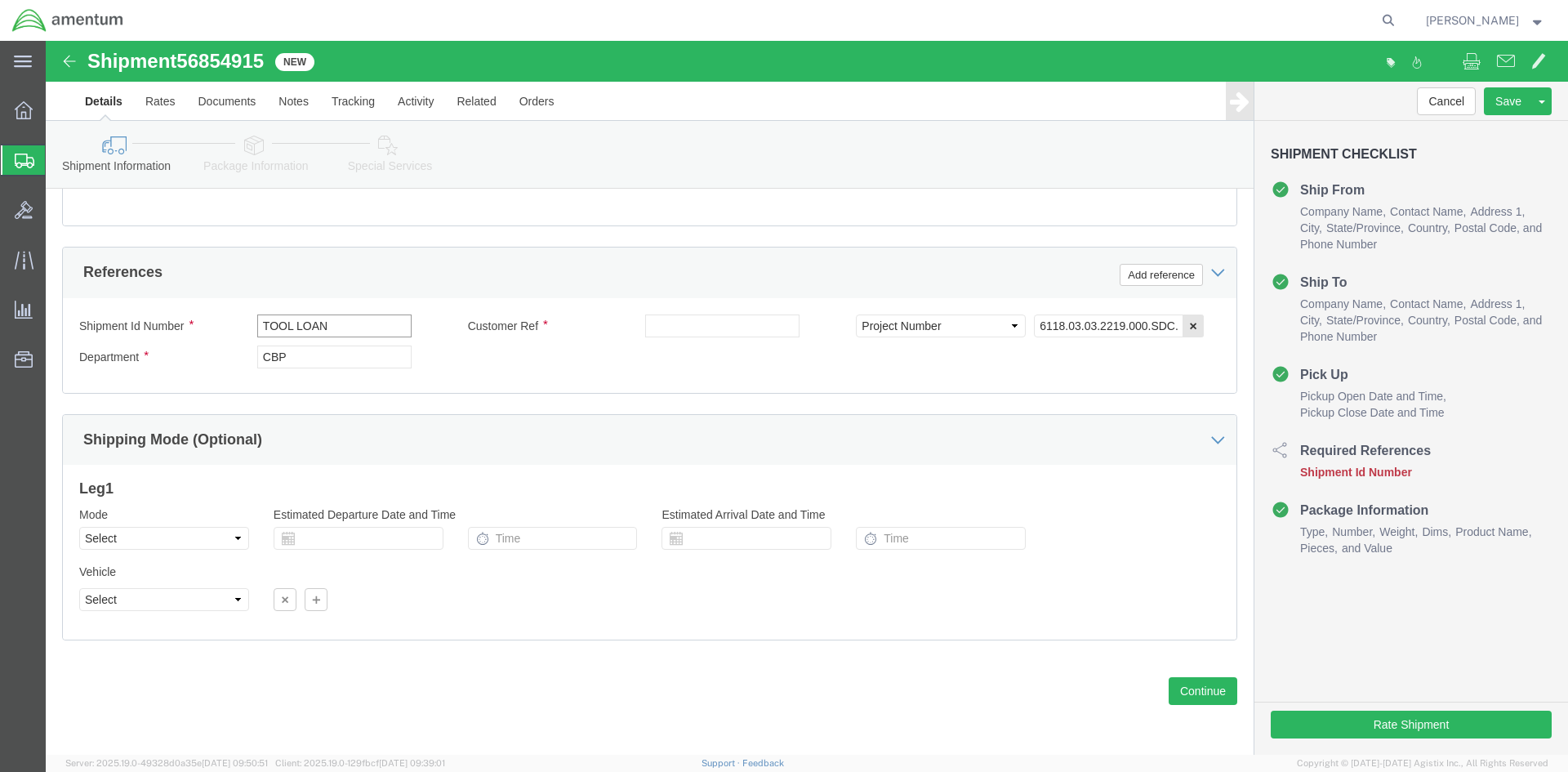
click input "TOOL LOAN"
click input "TOOL LOAN//HYDRAULIC KIT"
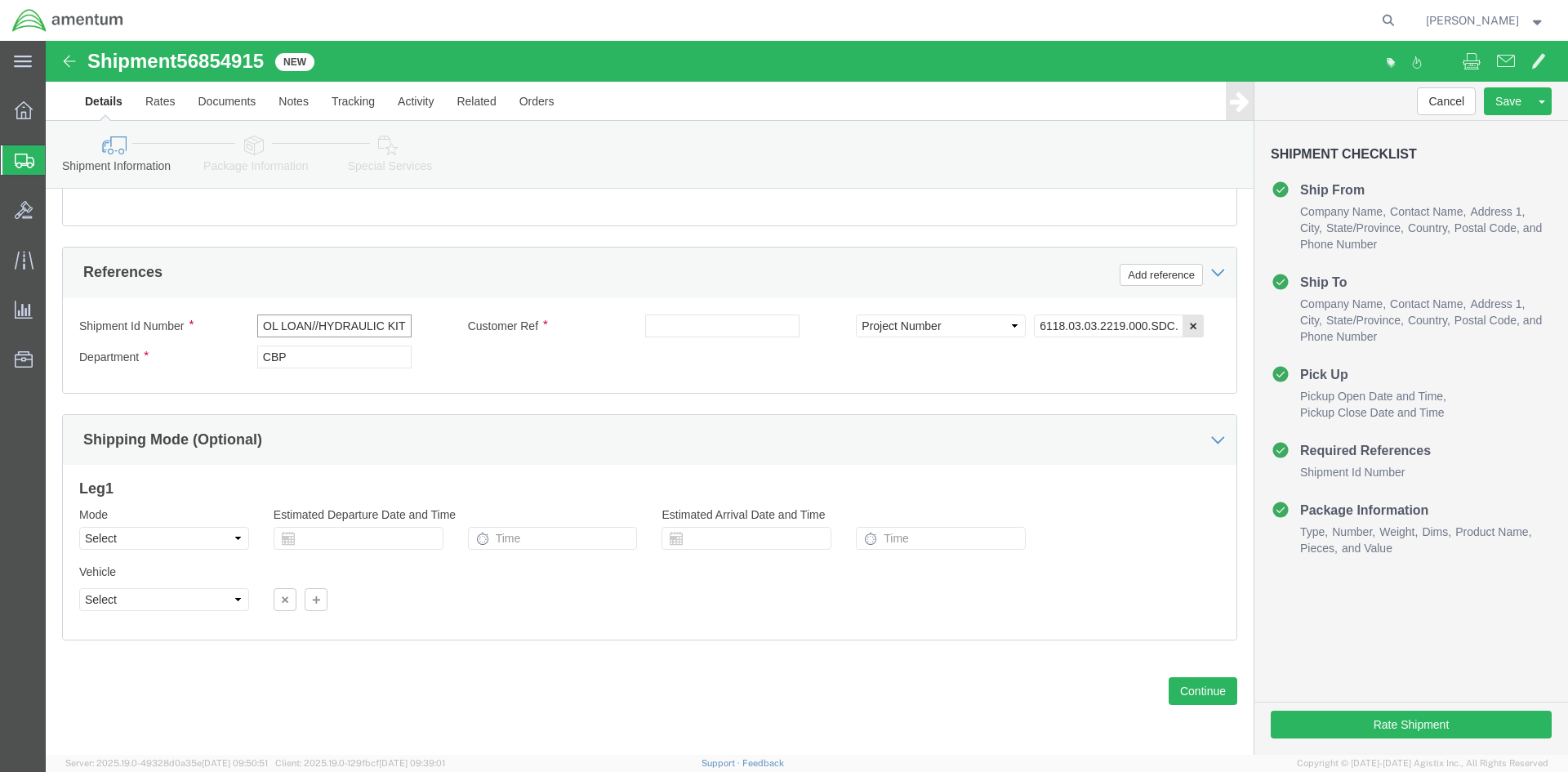
click input "TOOL LOAN//HYDRAULIC KIT"
type input "TOOL LOAN//HYDRAULIC KIT"
click input "text"
paste input "TOOL LOAN//HYDRAULIC KIT"
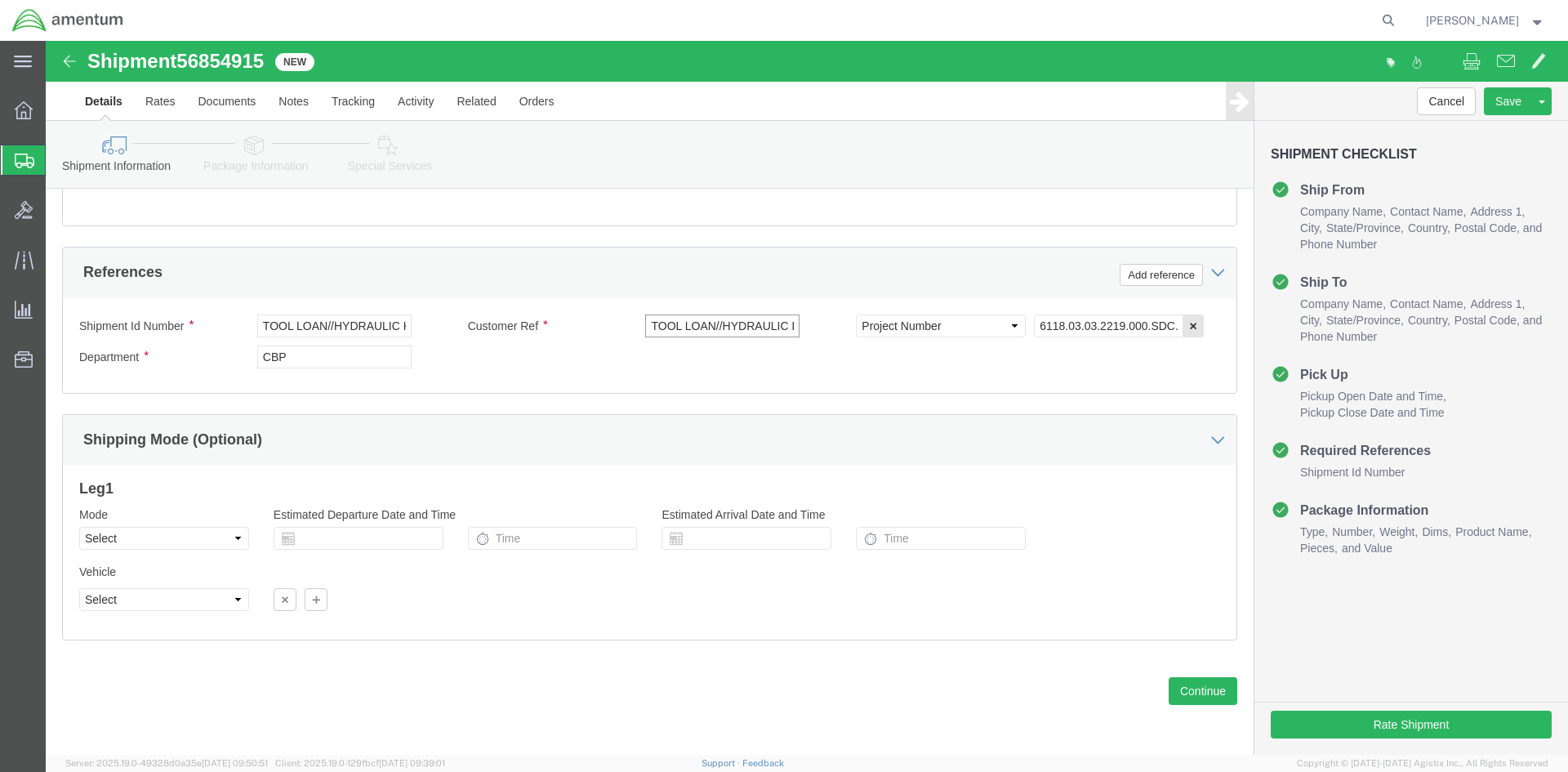
scroll to position [0, 20]
type input "TOOL LOAN//HYDRAULIC KIT"
click button "Rate Shipment"
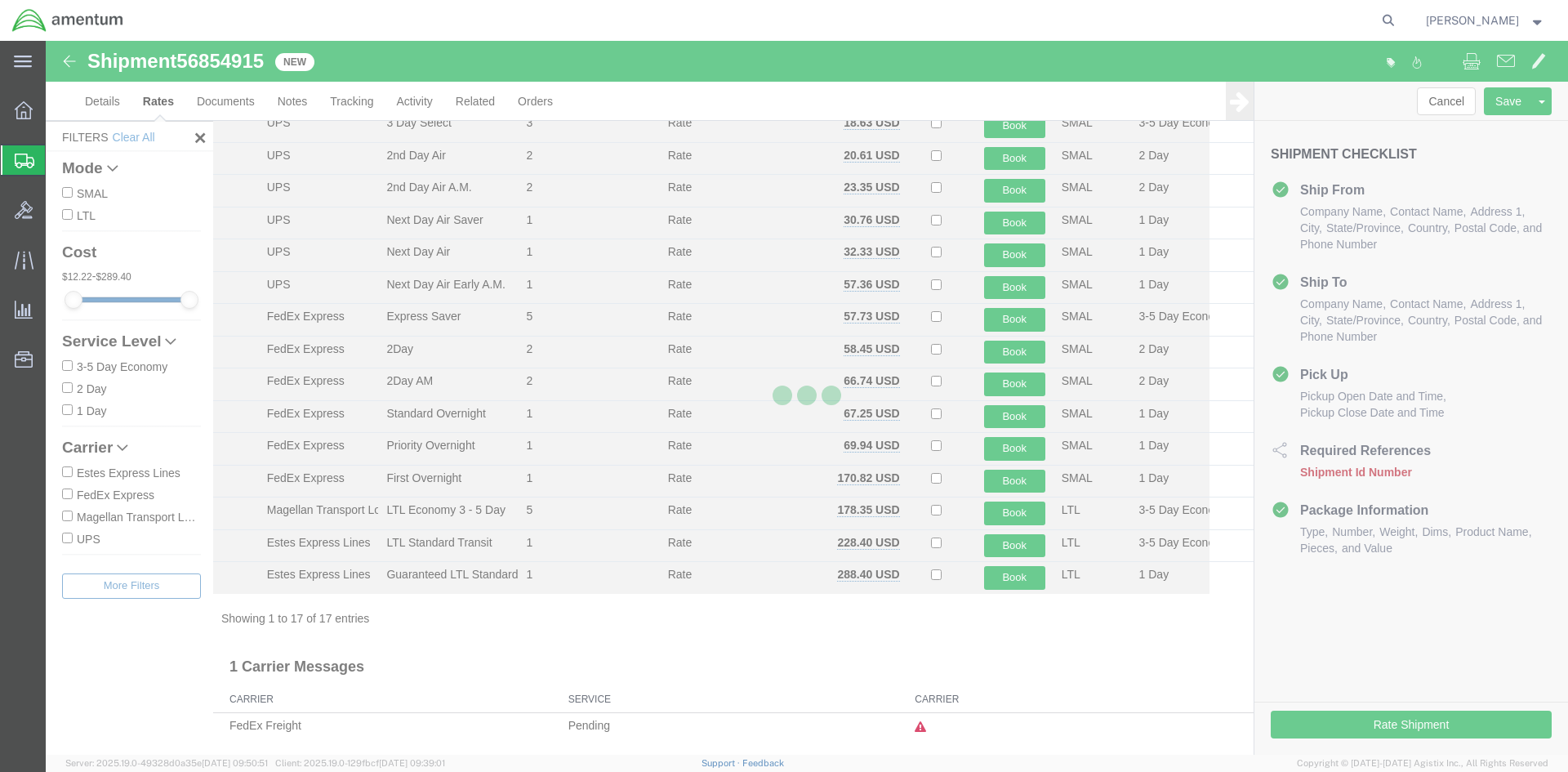
scroll to position [139, 0]
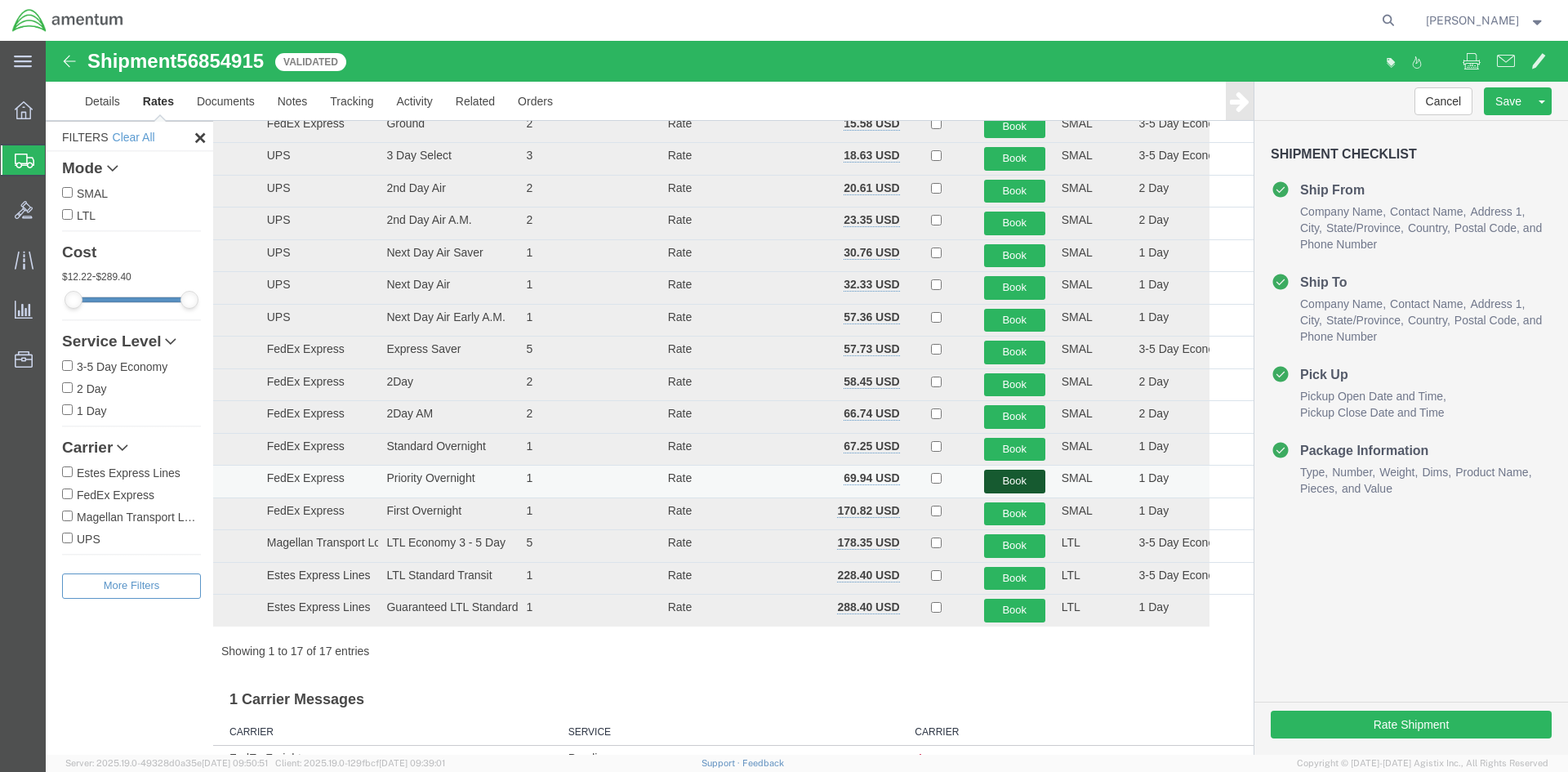
click at [1009, 480] on button "Book" at bounding box center [1014, 481] width 61 height 24
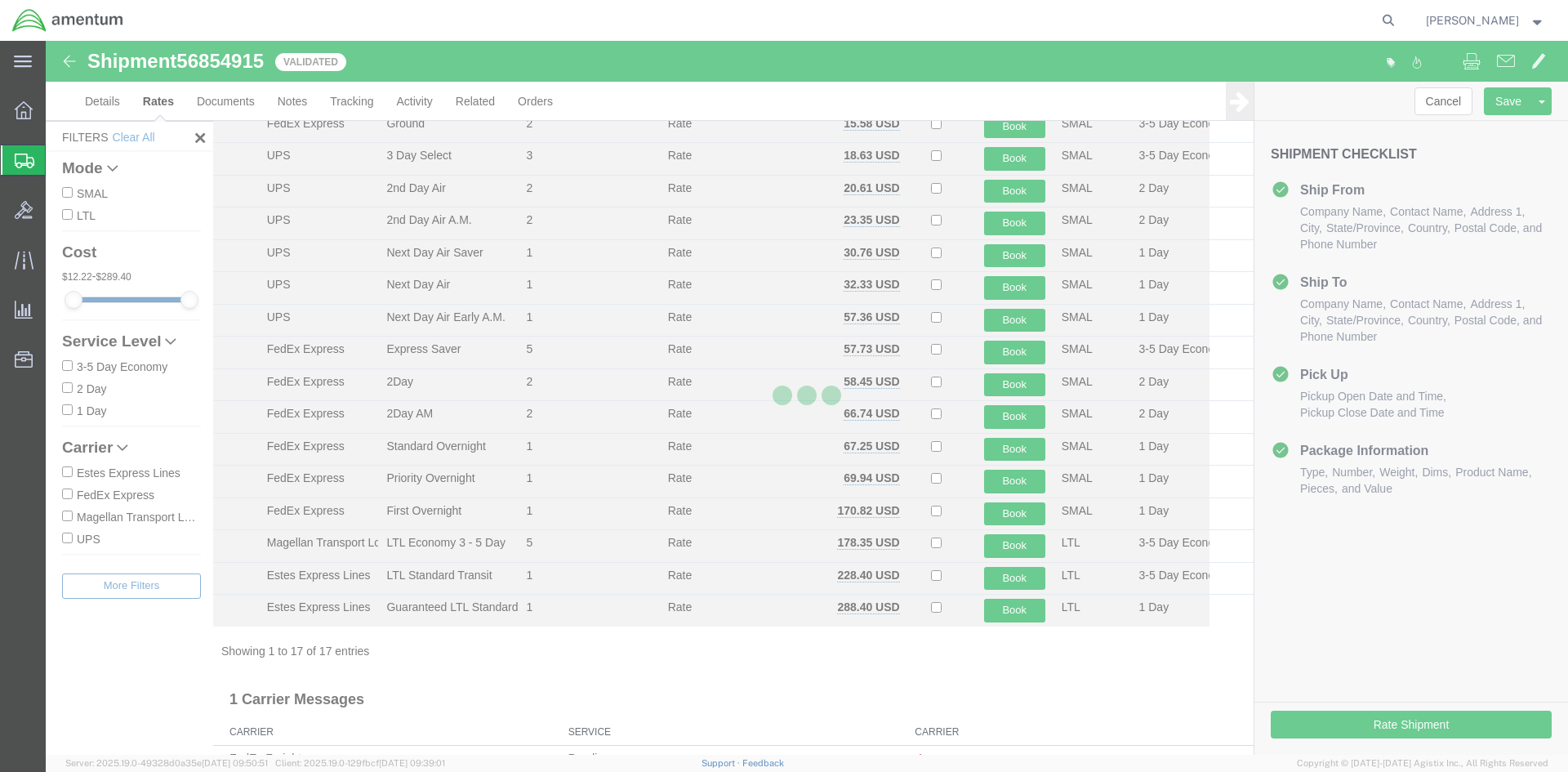
scroll to position [0, 0]
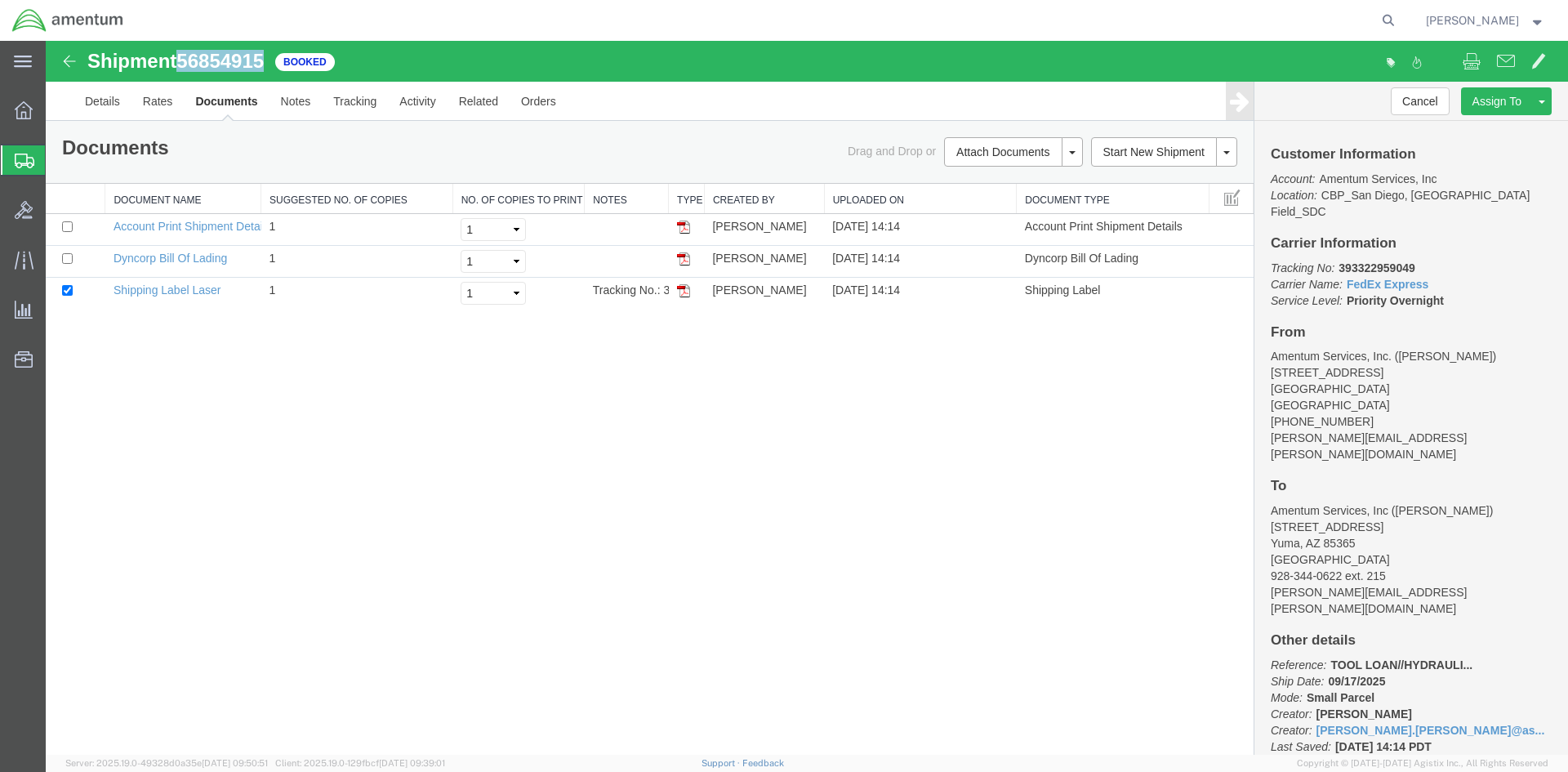
drag, startPoint x: 271, startPoint y: 57, endPoint x: 185, endPoint y: 58, distance: 86.0
click at [185, 58] on div "Shipment 56854915 3 of 3 Booked" at bounding box center [427, 66] width 760 height 31
copy span "56854915"
click at [1396, 20] on icon at bounding box center [1388, 20] width 23 height 23
click at [1313, 22] on input "search" at bounding box center [1129, 20] width 497 height 39
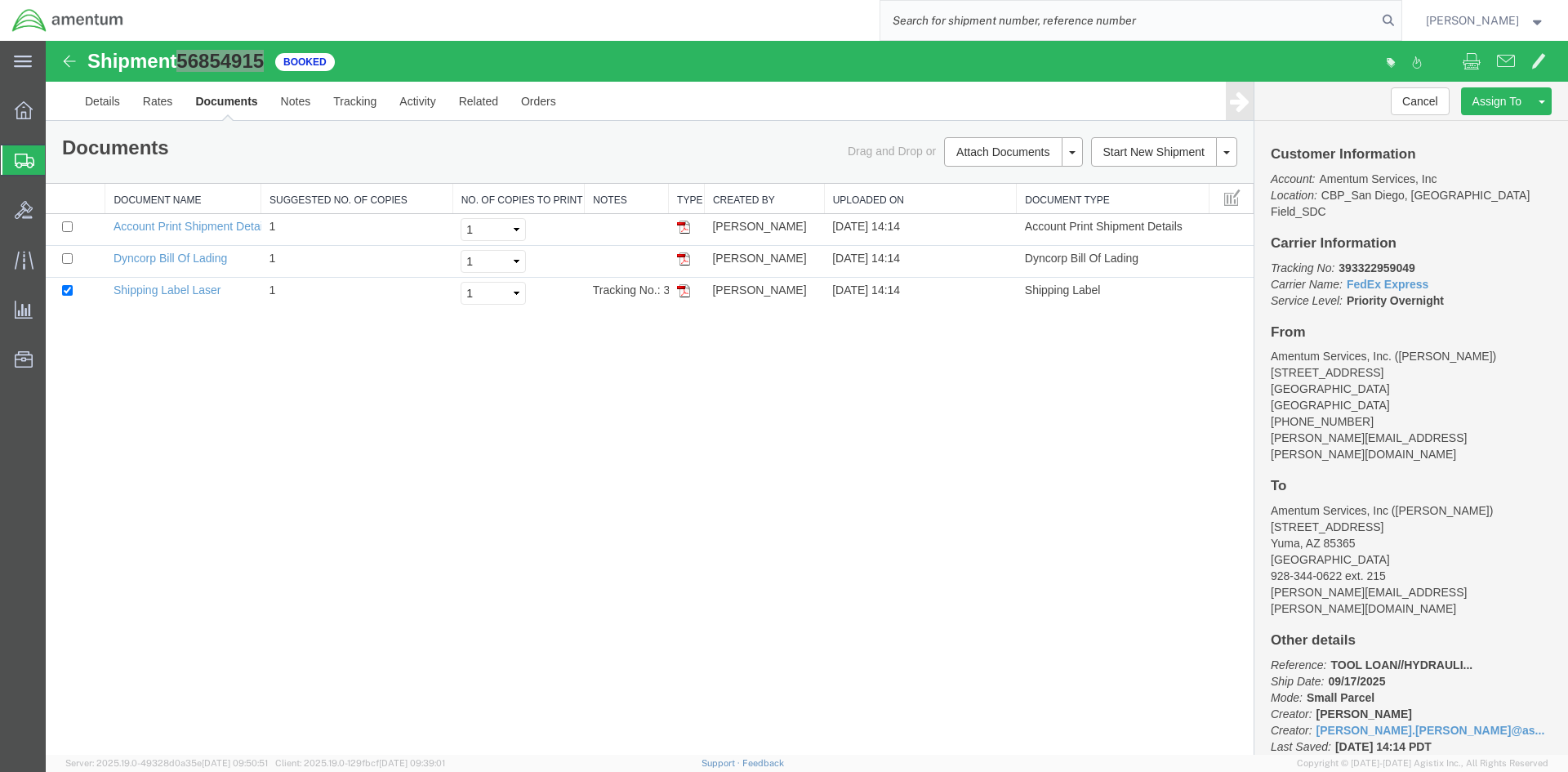
paste input "56854915"
type input "56854915"
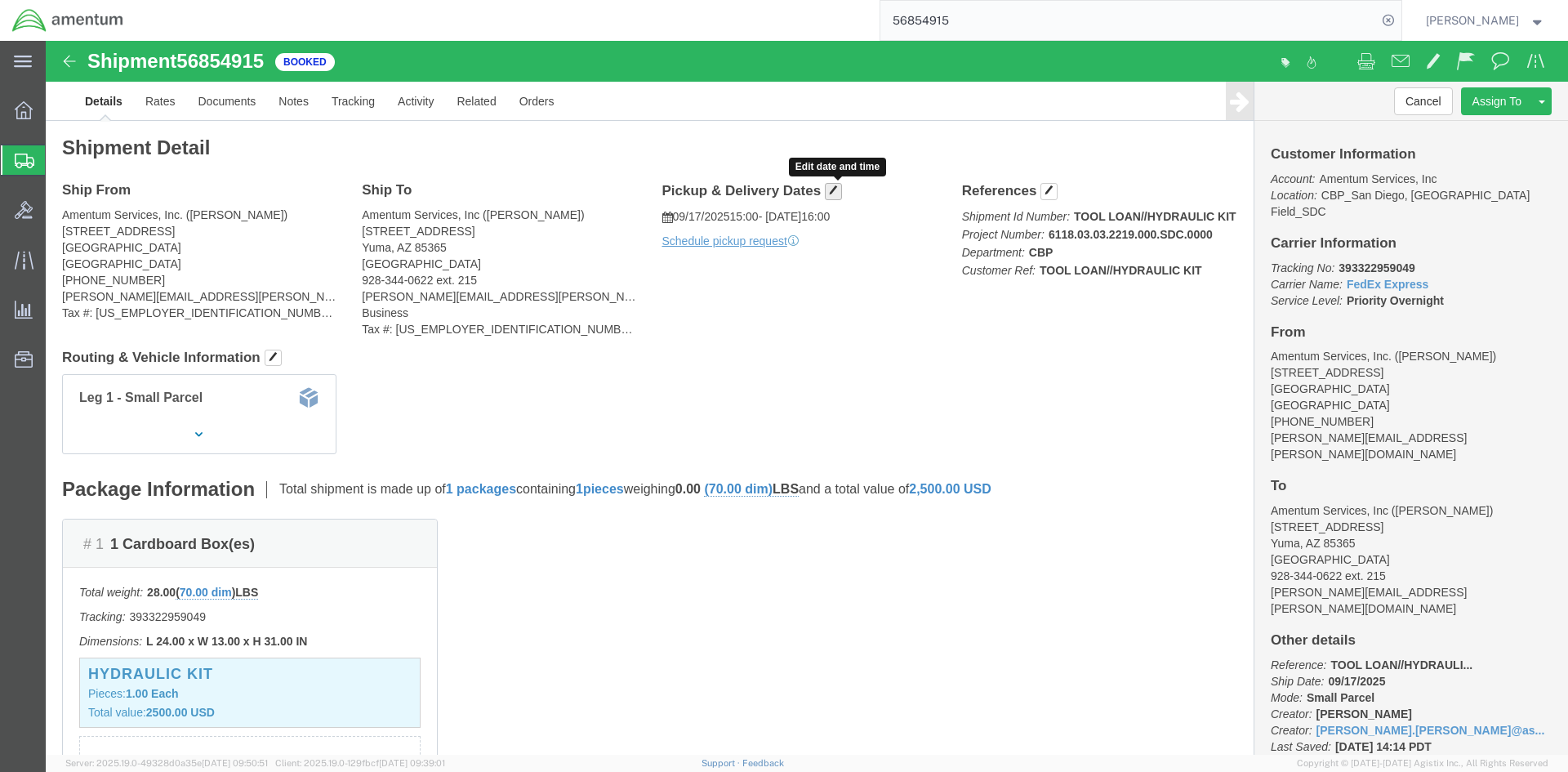
click span "button"
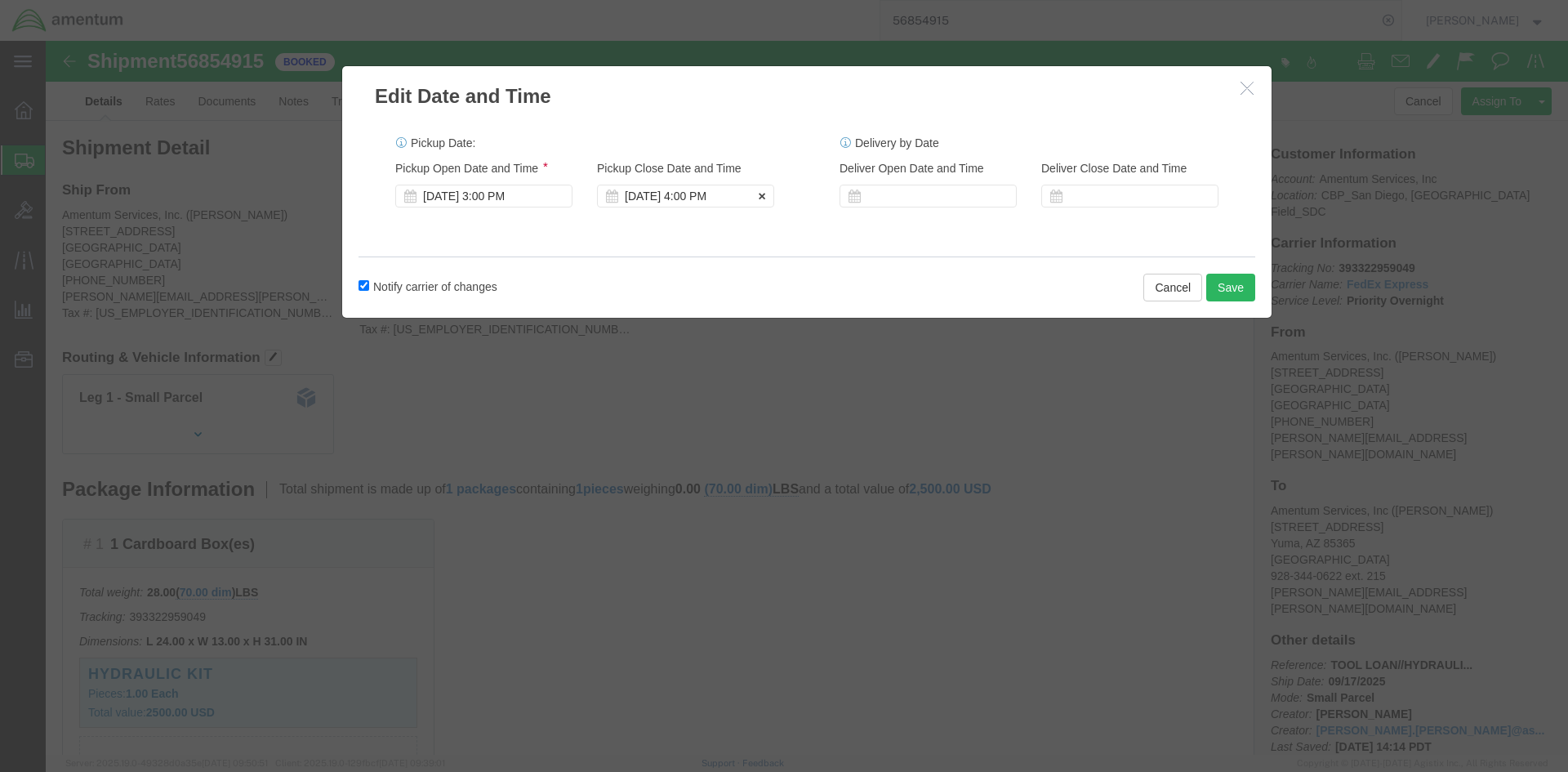
click div "[DATE] 4:00 PM"
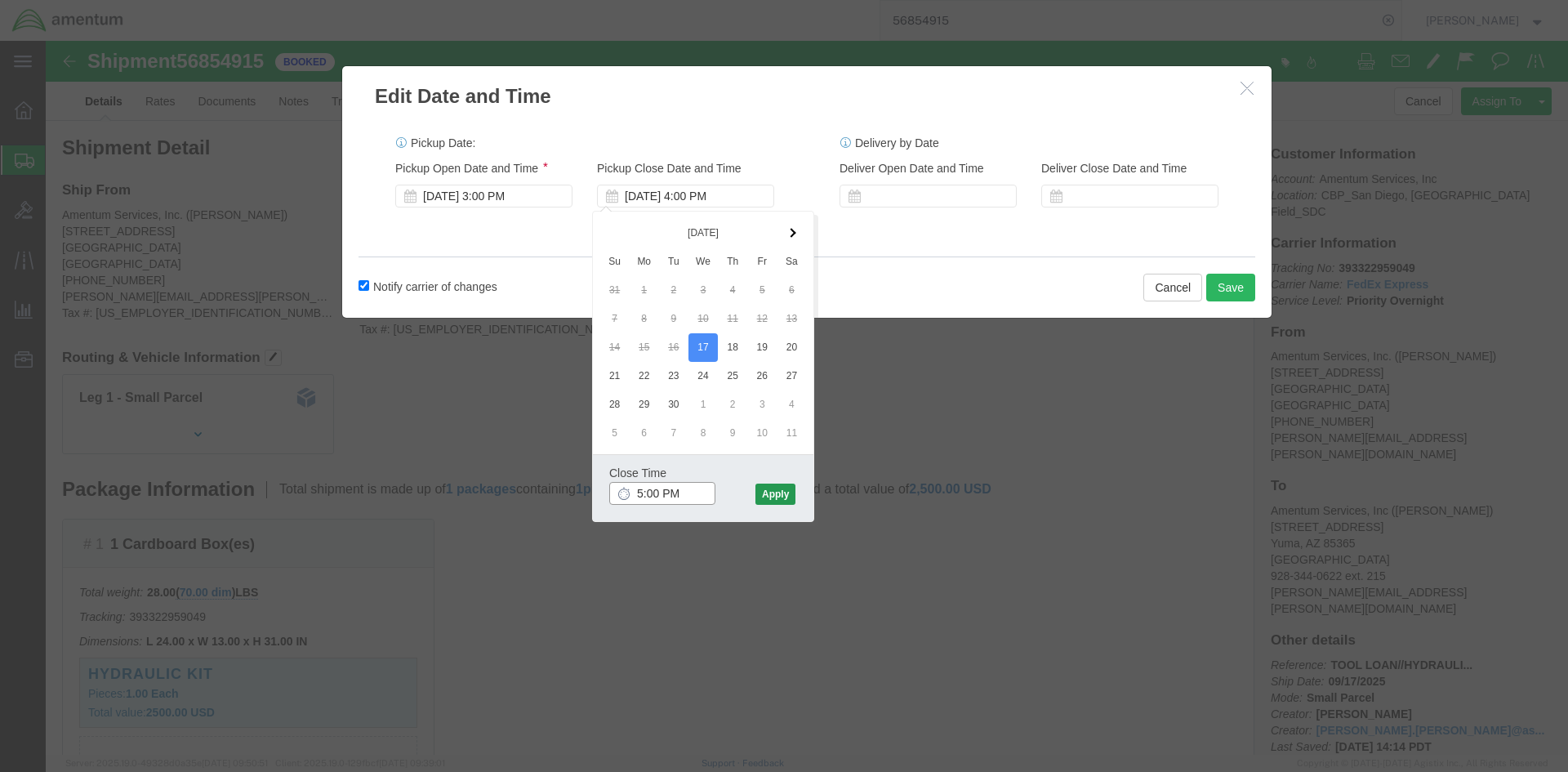
type input "5:00 PM"
click button "Apply"
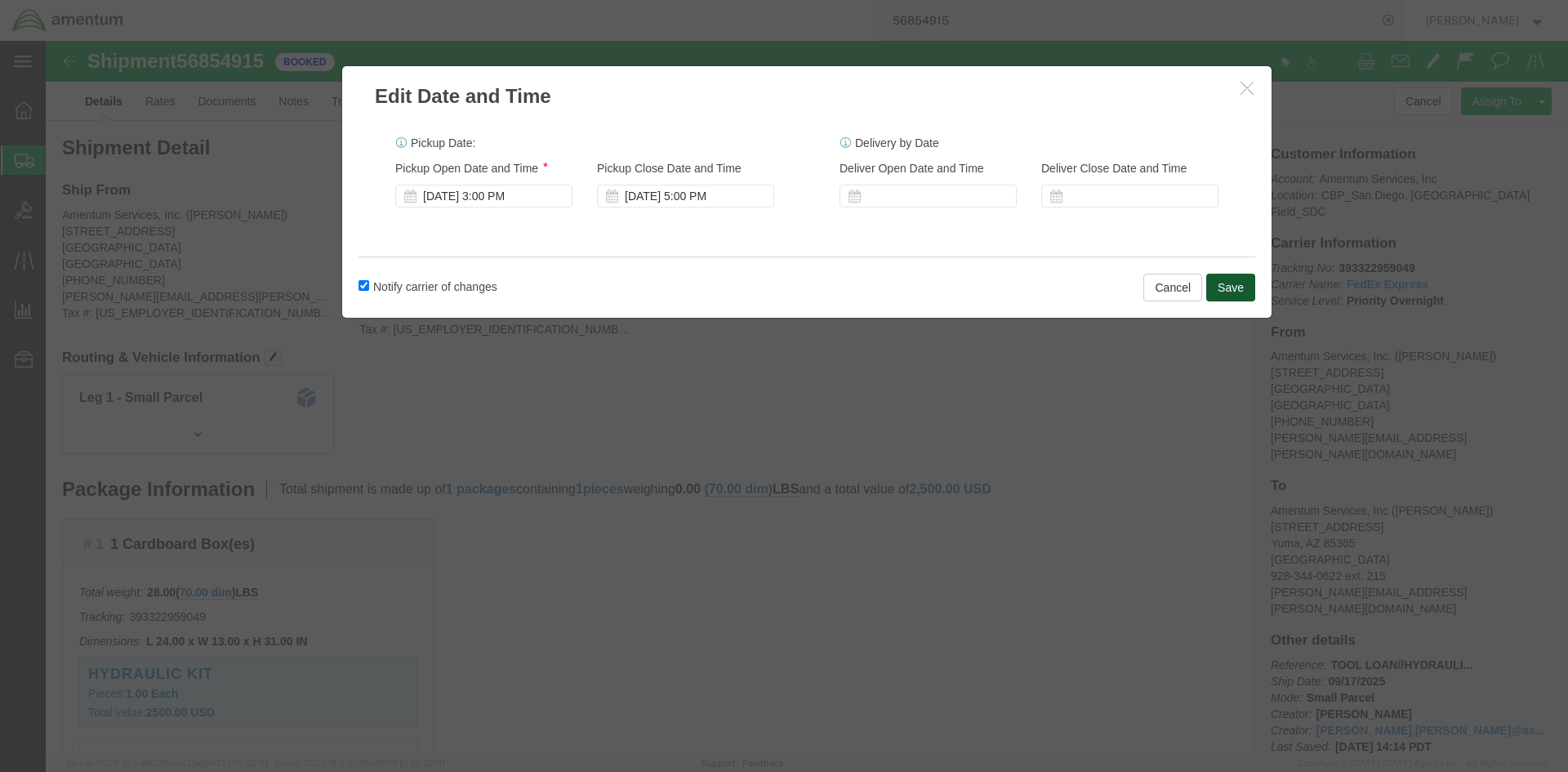
click button "Save"
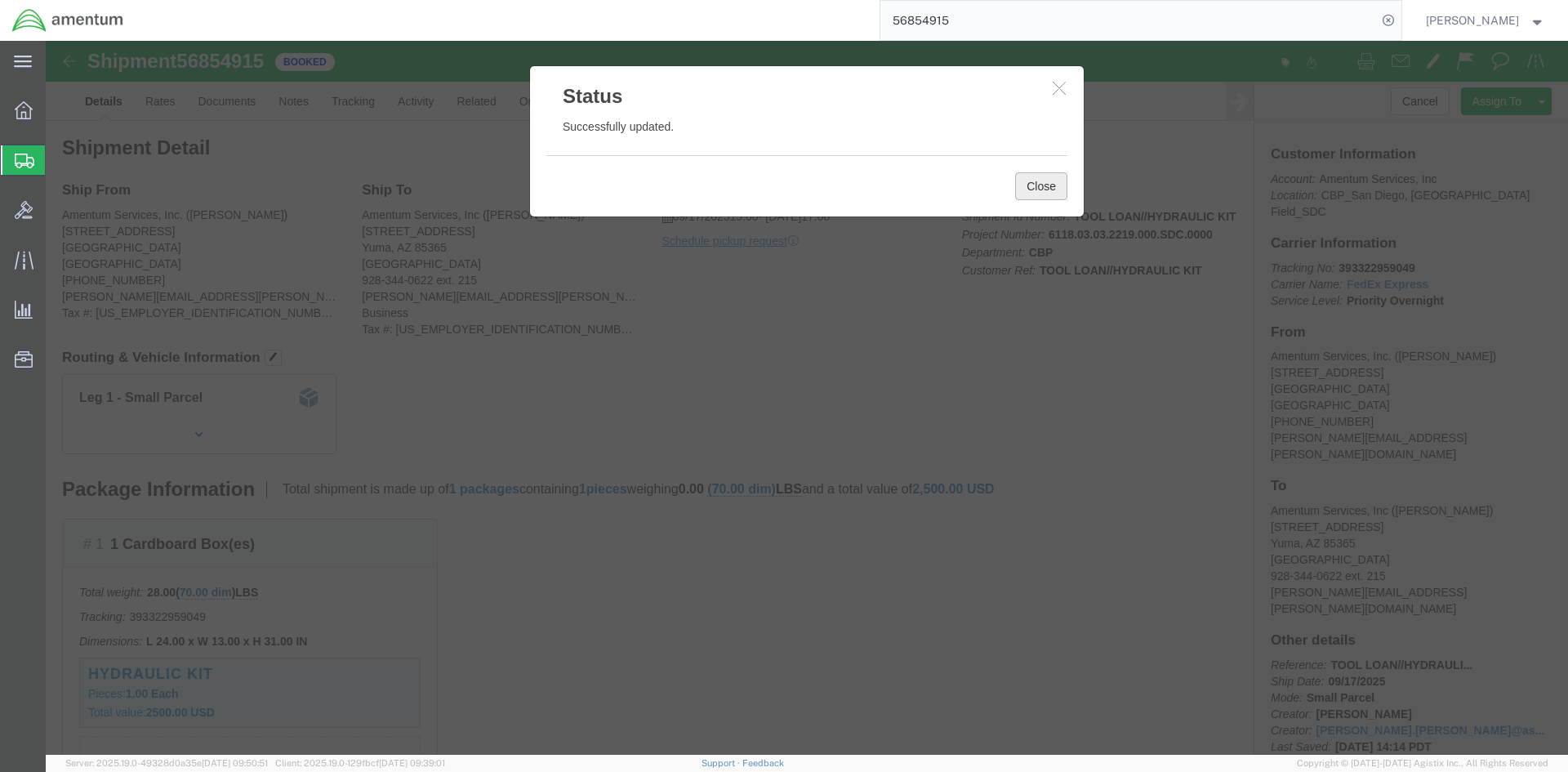
click button "Close"
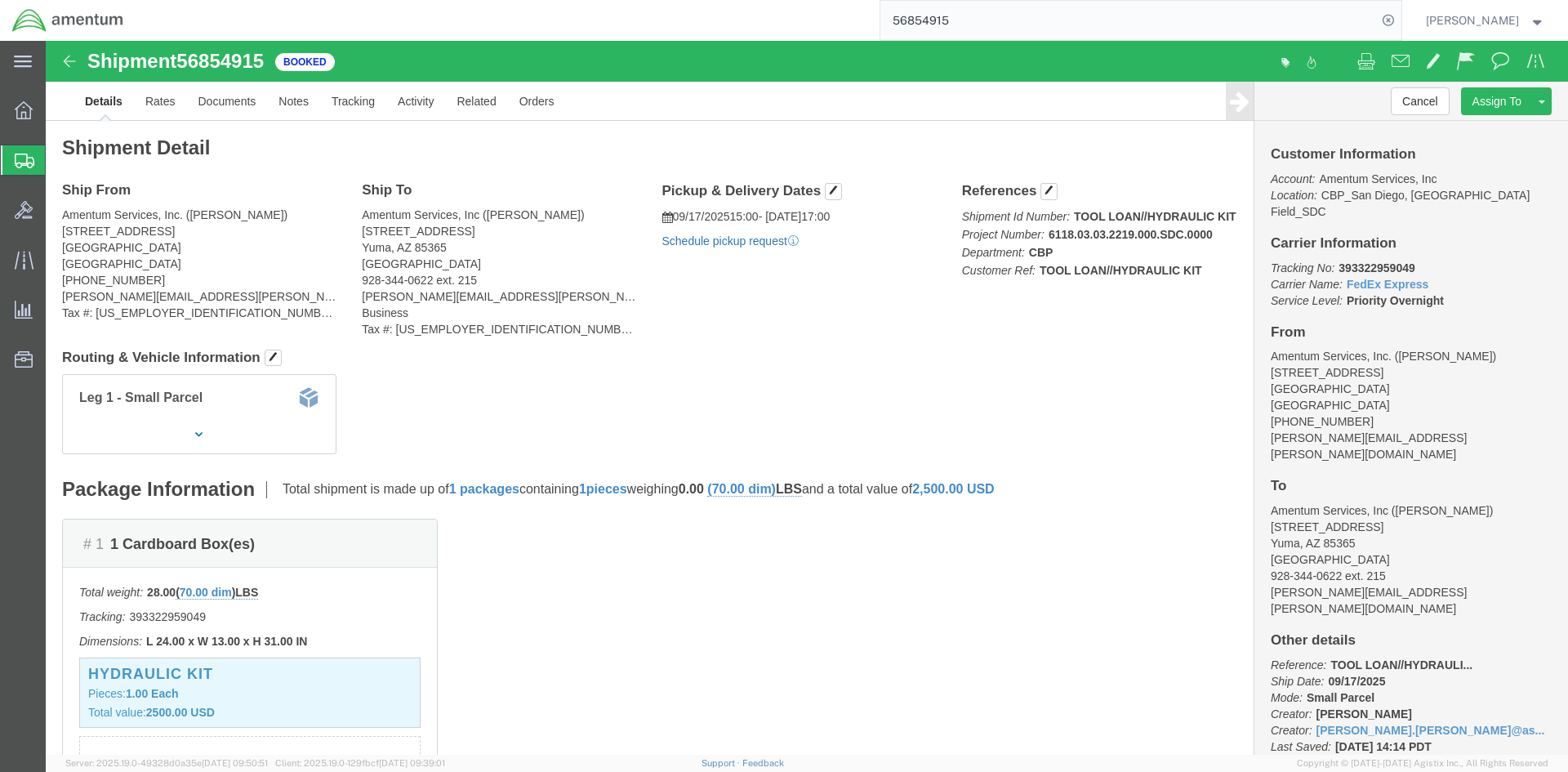
click link "Schedule pickup request"
